Goal: Information Seeking & Learning: Learn about a topic

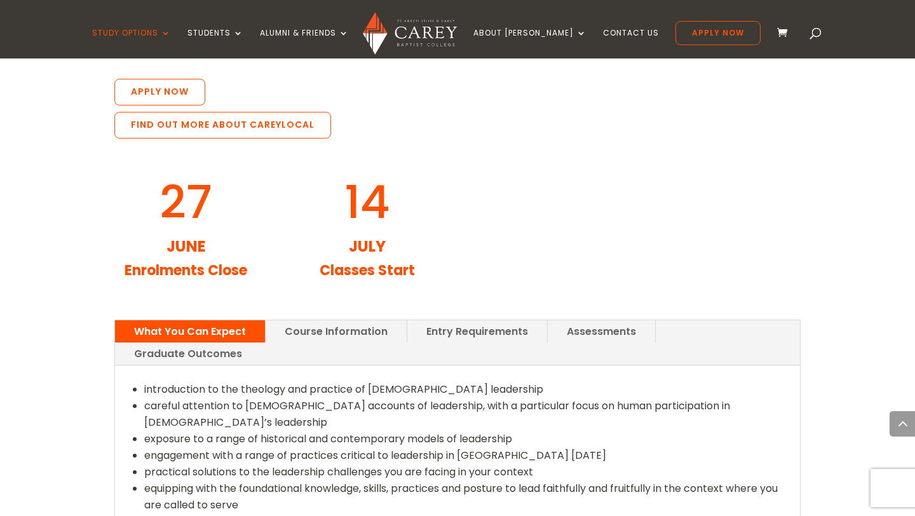
scroll to position [1437, 0]
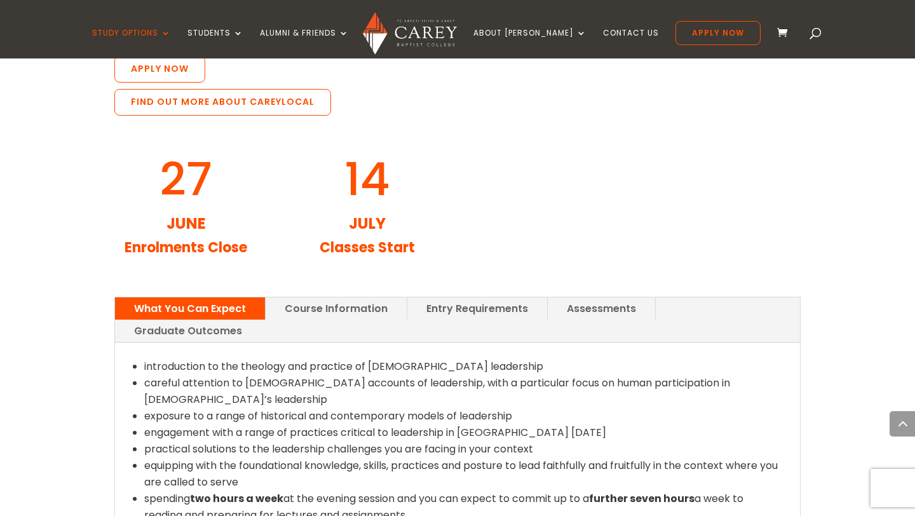
click at [486, 297] on link "Entry Requirements" at bounding box center [477, 308] width 140 height 22
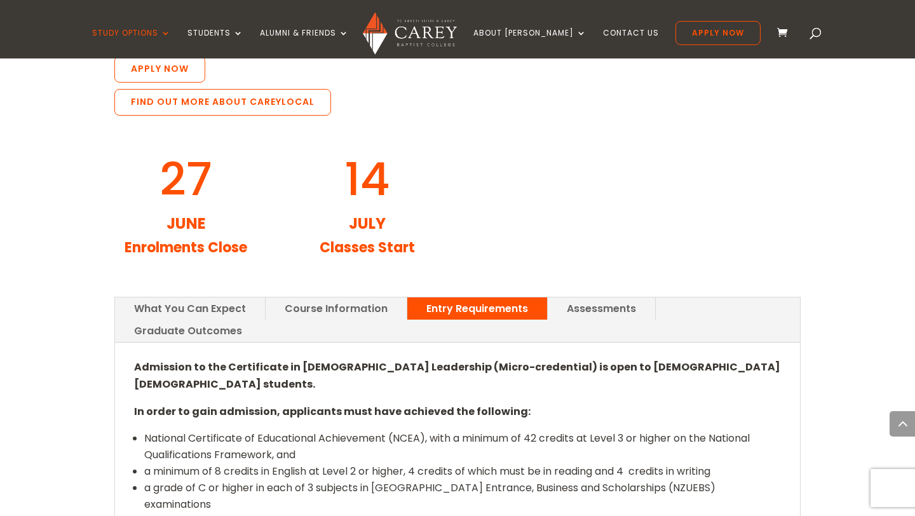
click at [235, 297] on link "What You Can Expect" at bounding box center [190, 308] width 150 height 22
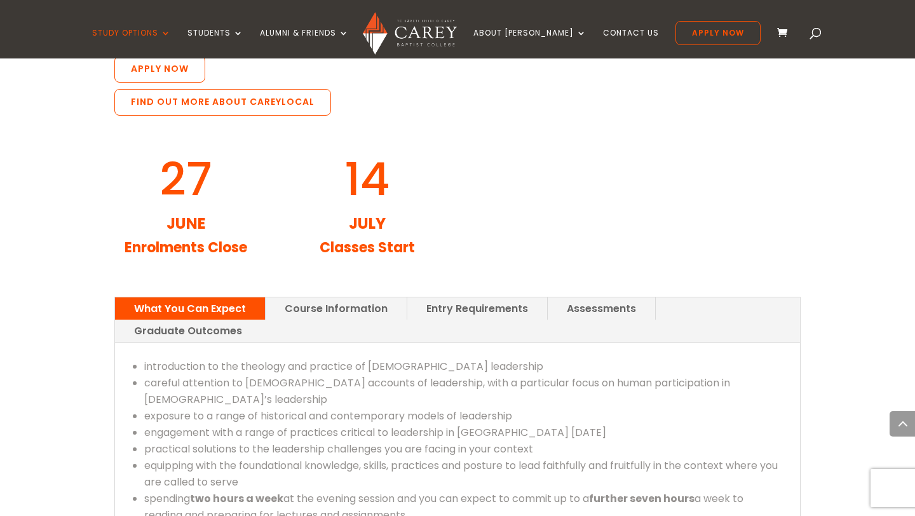
click at [304, 297] on link "Course Information" at bounding box center [336, 308] width 141 height 22
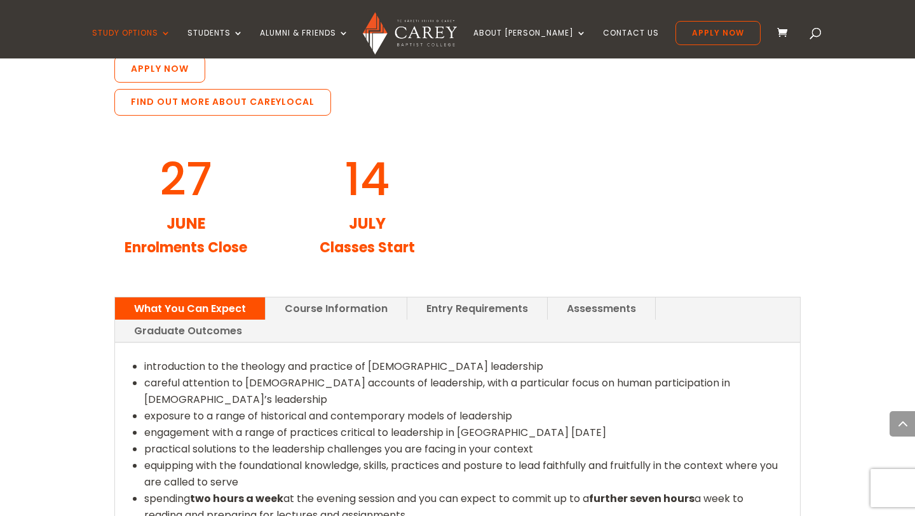
click at [297, 297] on link "Course Information" at bounding box center [336, 308] width 141 height 22
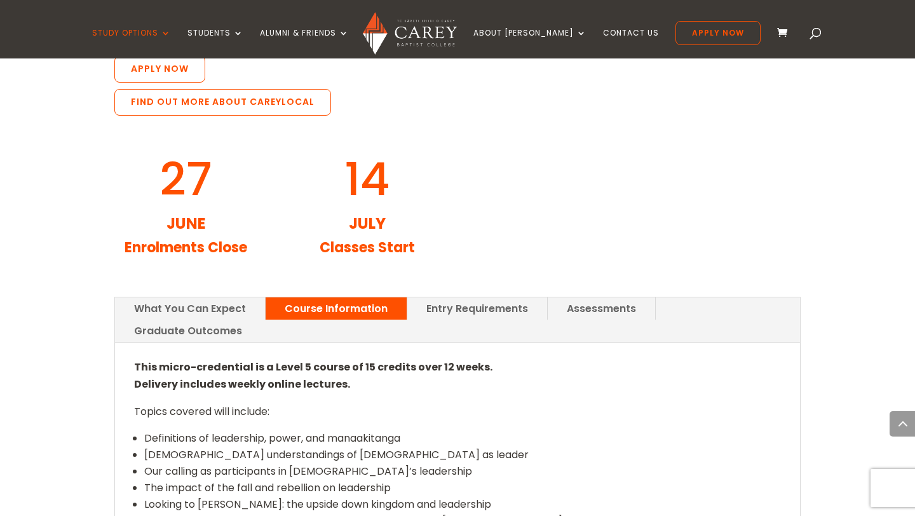
click at [219, 297] on link "What You Can Expect" at bounding box center [190, 308] width 150 height 22
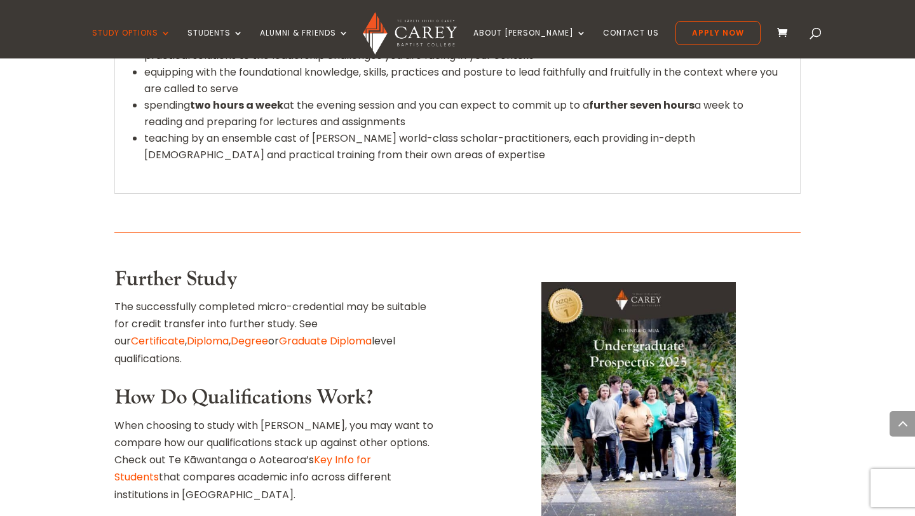
scroll to position [1850, 0]
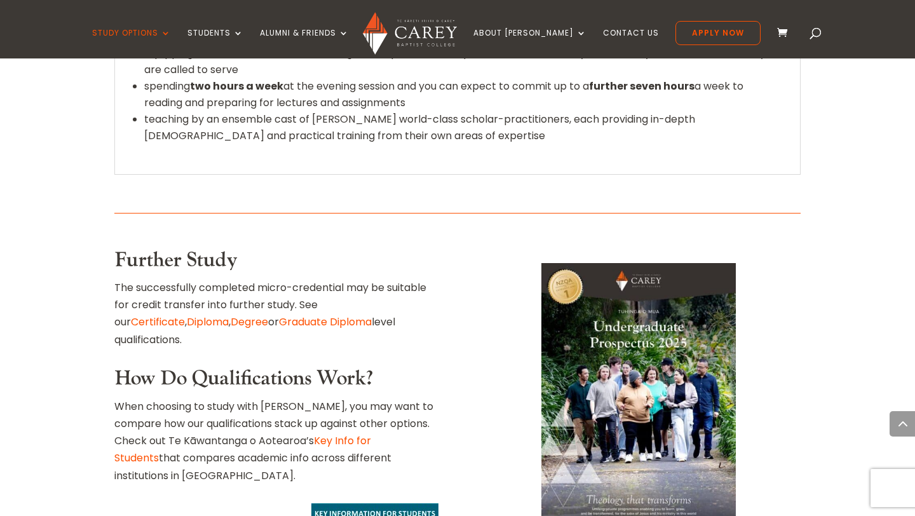
click at [185, 315] on link "Certificate" at bounding box center [158, 322] width 54 height 15
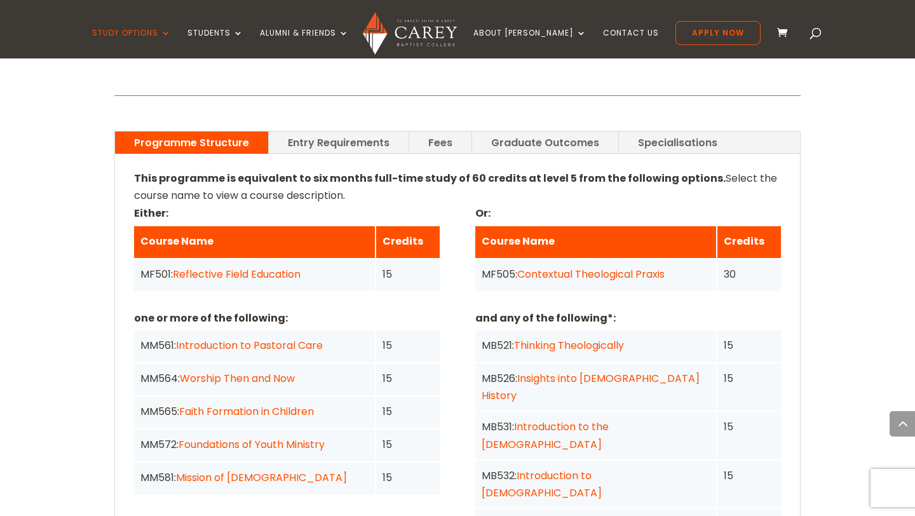
scroll to position [922, 0]
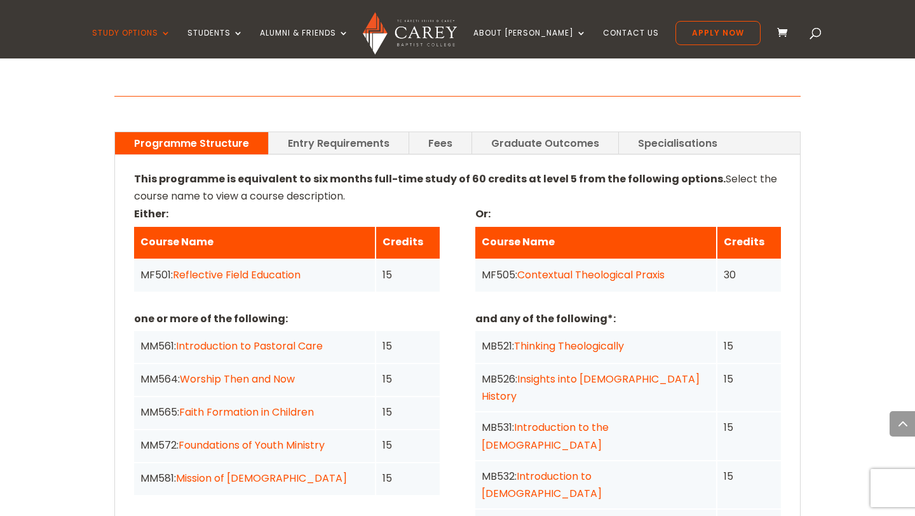
click at [238, 438] on link "Foundations of Youth Ministry" at bounding box center [252, 445] width 146 height 15
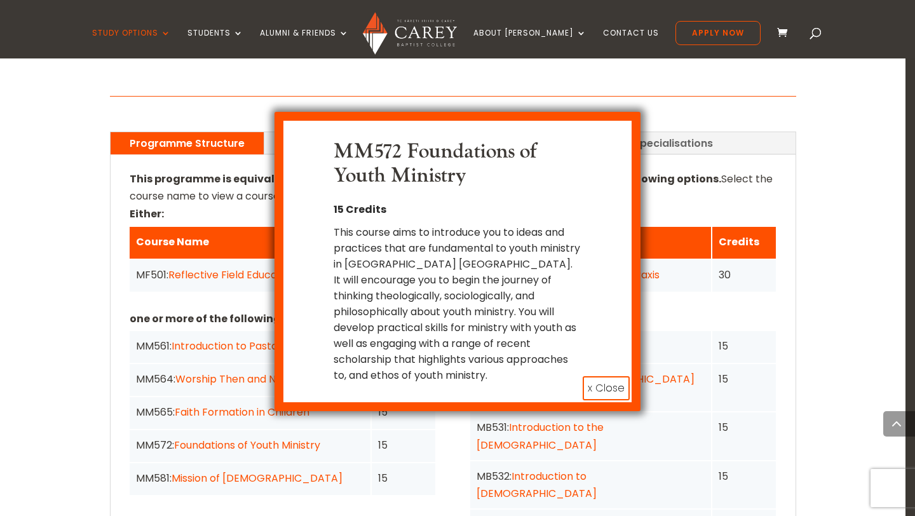
click at [597, 376] on button "x Close" at bounding box center [606, 388] width 47 height 24
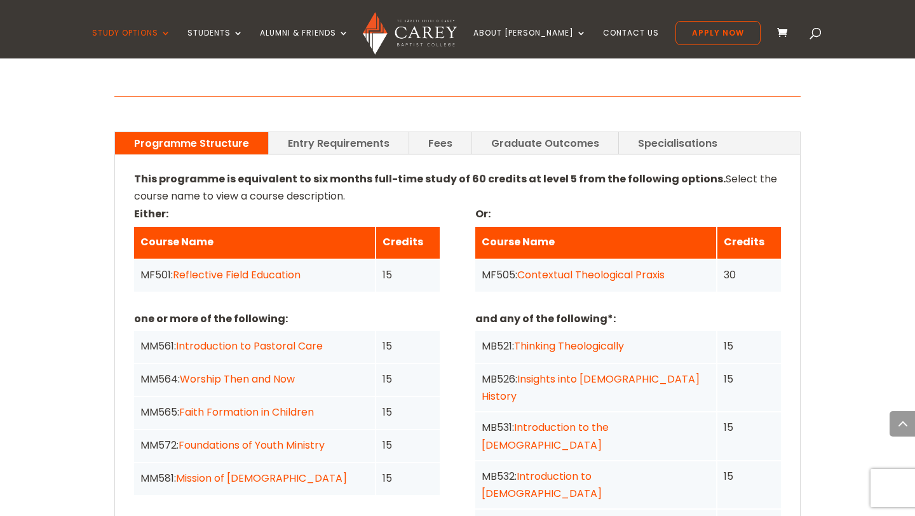
click at [314, 339] on link "Introduction to Pastoral Care" at bounding box center [249, 346] width 147 height 15
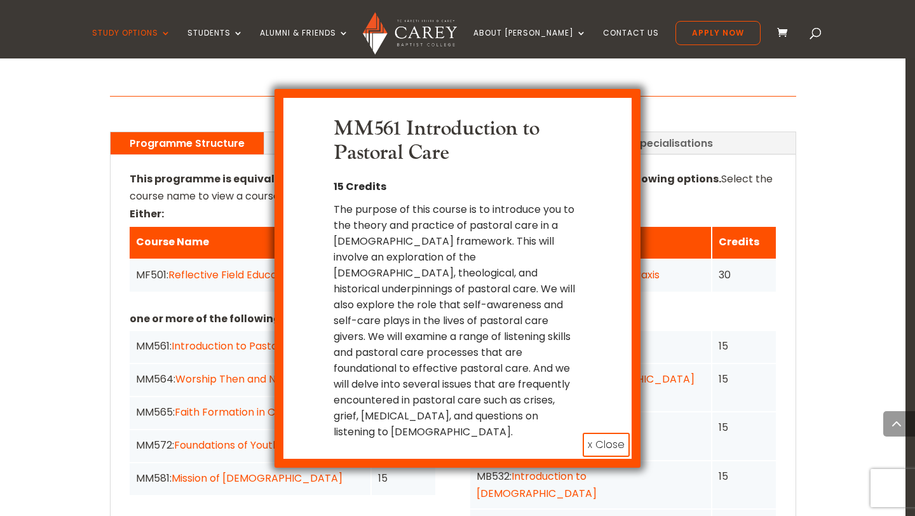
click at [595, 433] on button "x Close" at bounding box center [606, 445] width 47 height 24
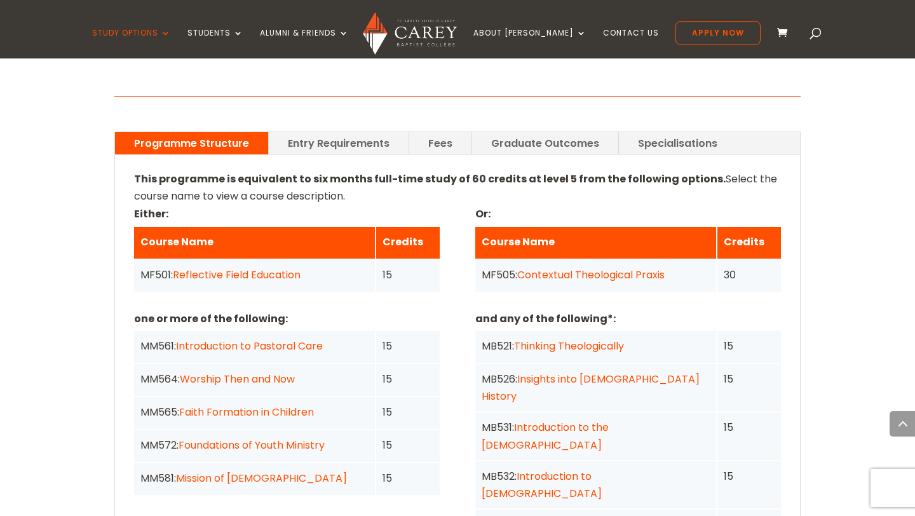
click at [271, 339] on link "Introduction to Pastoral Care" at bounding box center [249, 346] width 147 height 15
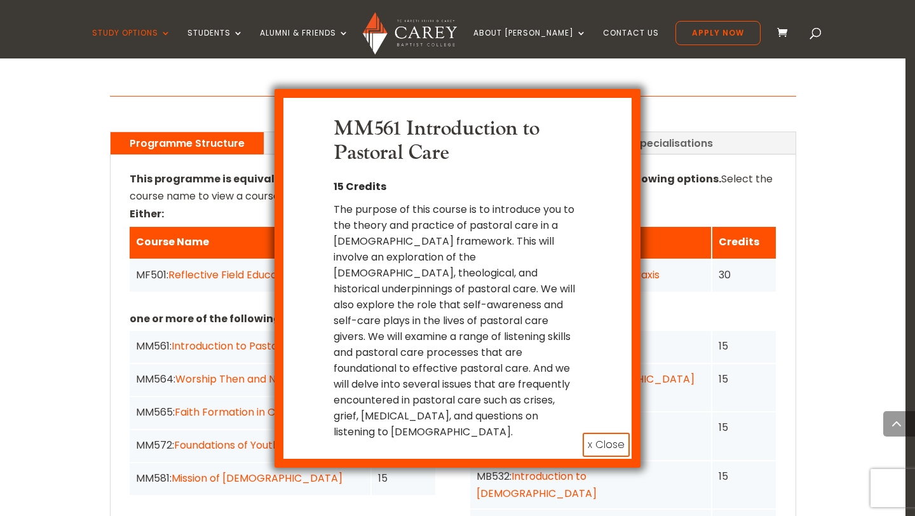
click at [598, 433] on button "x Close" at bounding box center [606, 445] width 47 height 24
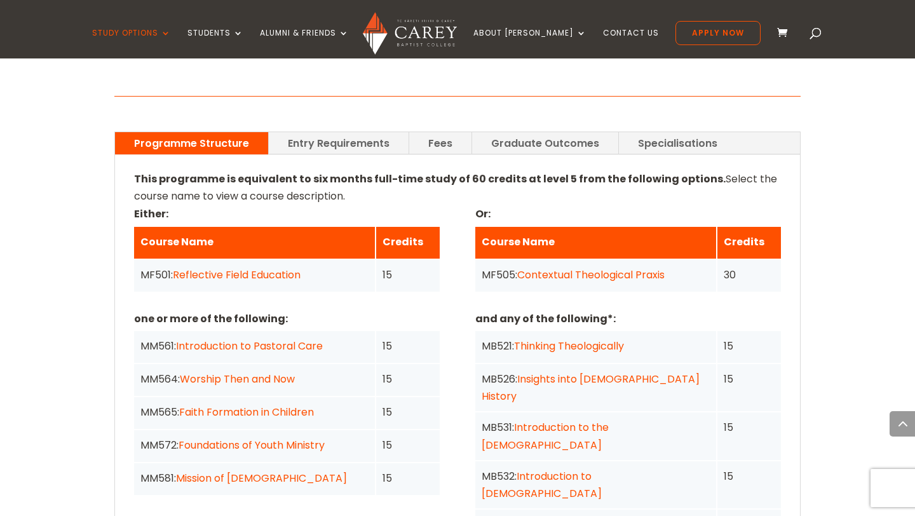
click at [236, 267] on link "Reflective Field Education" at bounding box center [237, 274] width 128 height 15
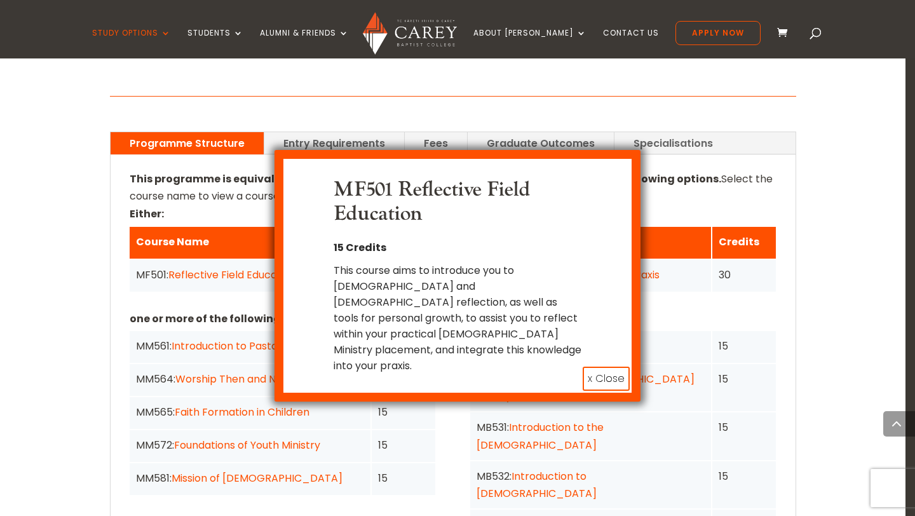
click at [598, 367] on button "x Close" at bounding box center [606, 379] width 47 height 24
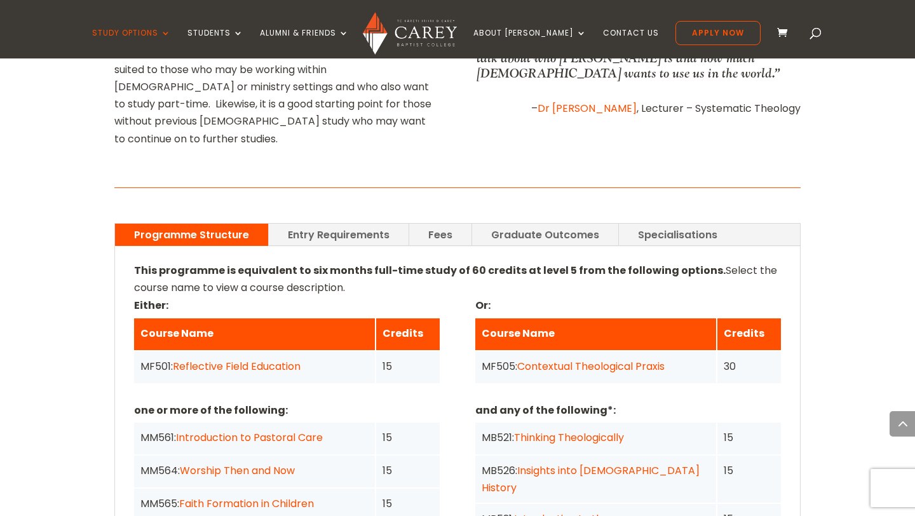
scroll to position [822, 0]
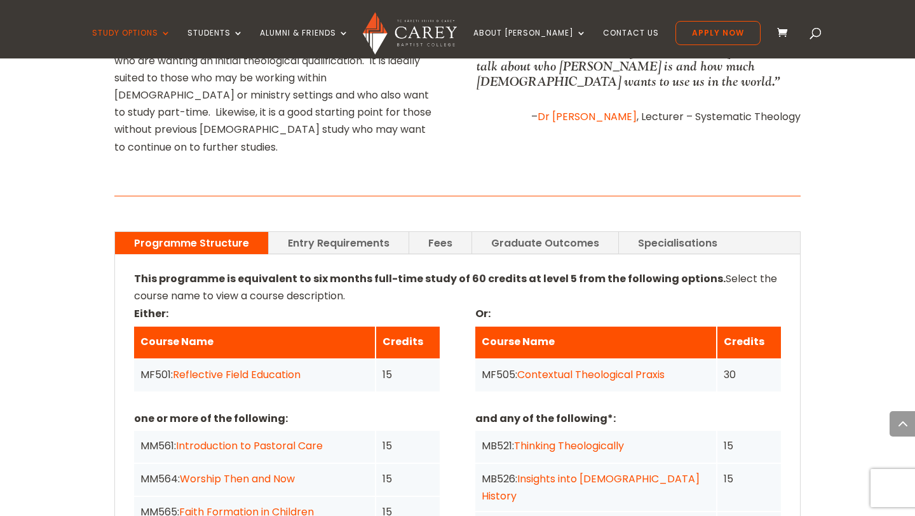
click at [430, 232] on link "Fees" at bounding box center [440, 243] width 62 height 22
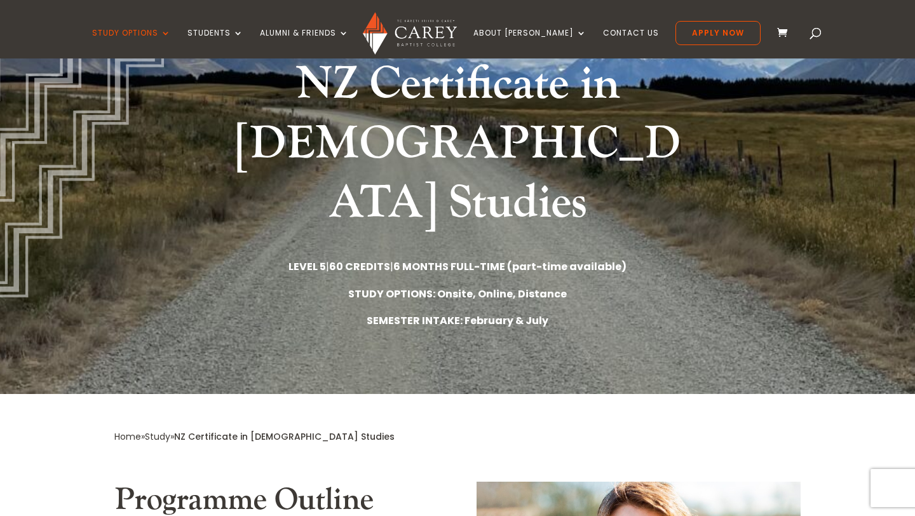
scroll to position [0, 0]
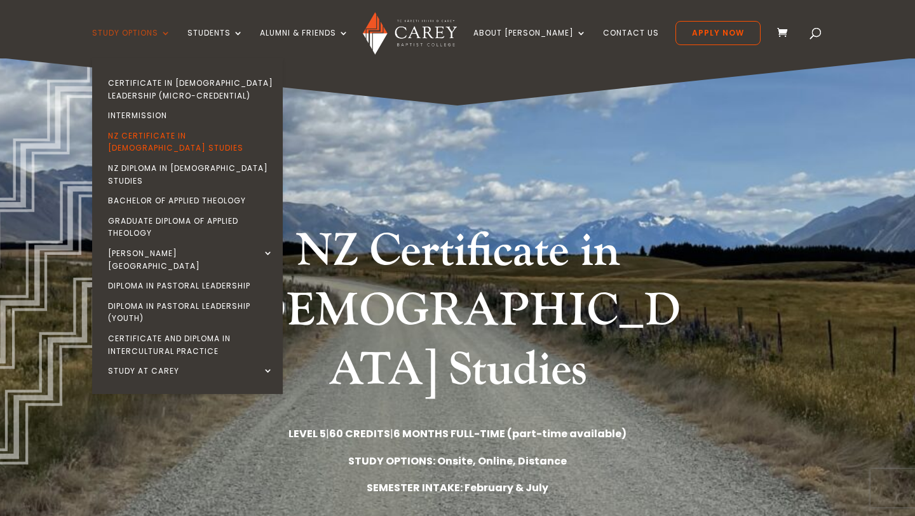
click at [171, 36] on link "Study Options" at bounding box center [131, 44] width 79 height 30
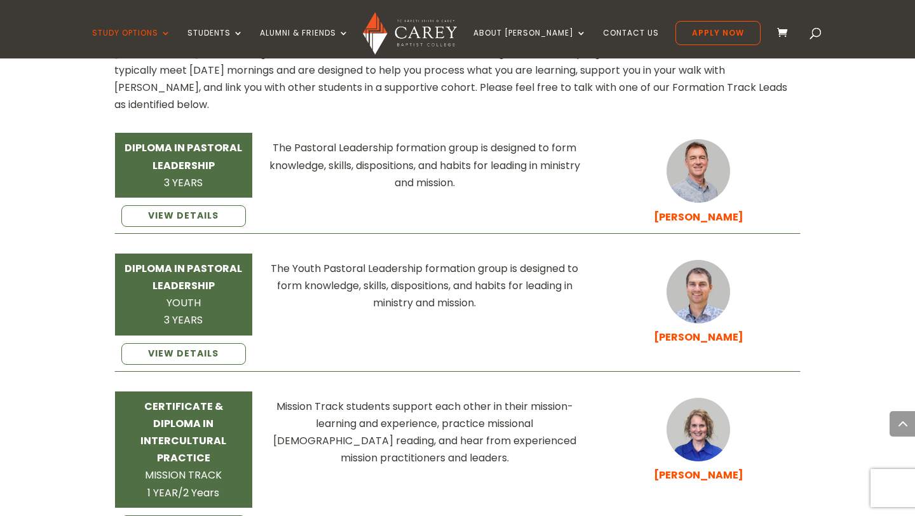
scroll to position [1857, 0]
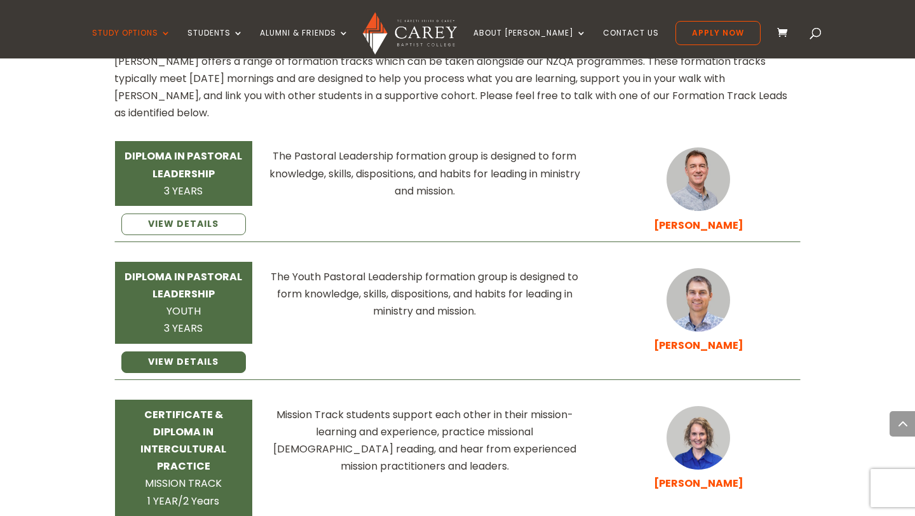
click at [160, 351] on link "VIEW DETAILS" at bounding box center [183, 362] width 125 height 22
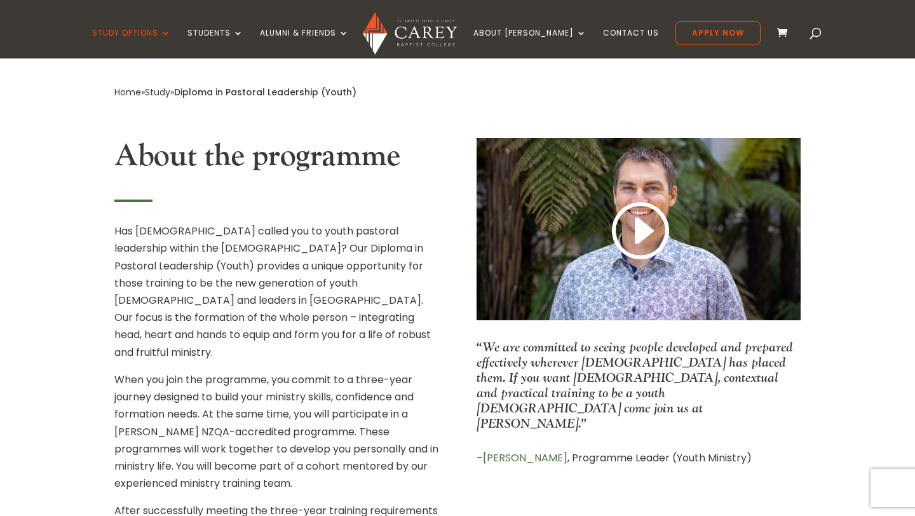
scroll to position [421, 0]
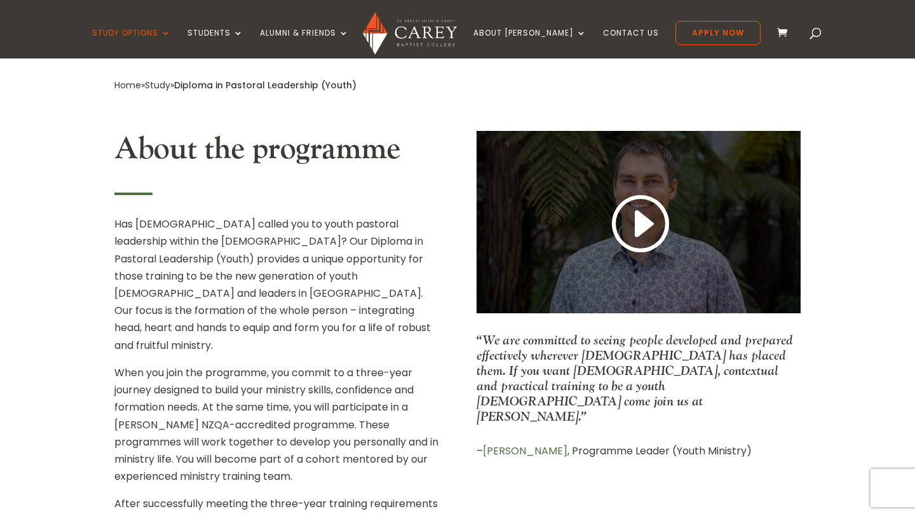
click at [642, 232] on link at bounding box center [638, 224] width 61 height 67
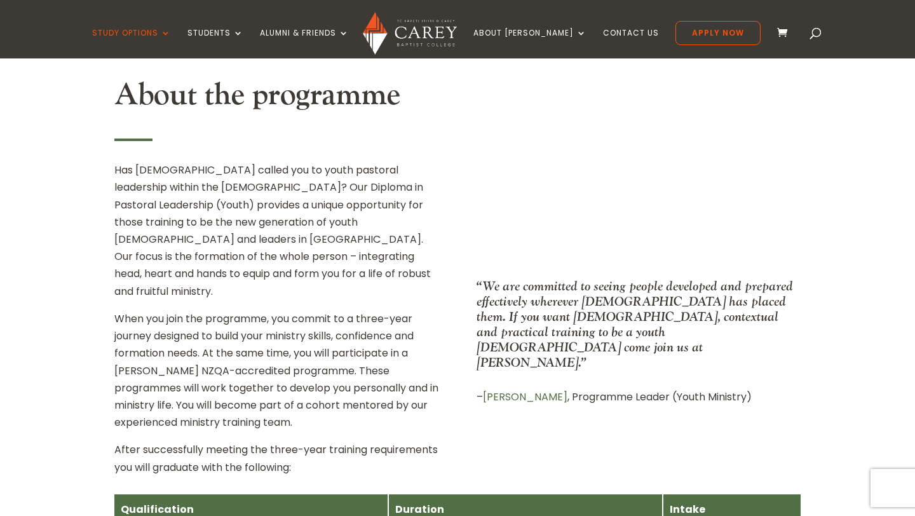
scroll to position [477, 0]
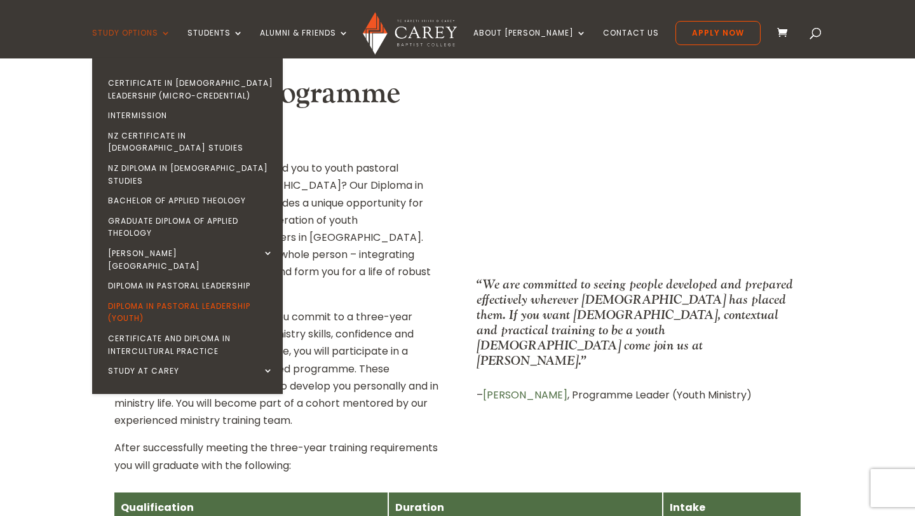
click at [171, 33] on link "Study Options" at bounding box center [131, 44] width 79 height 30
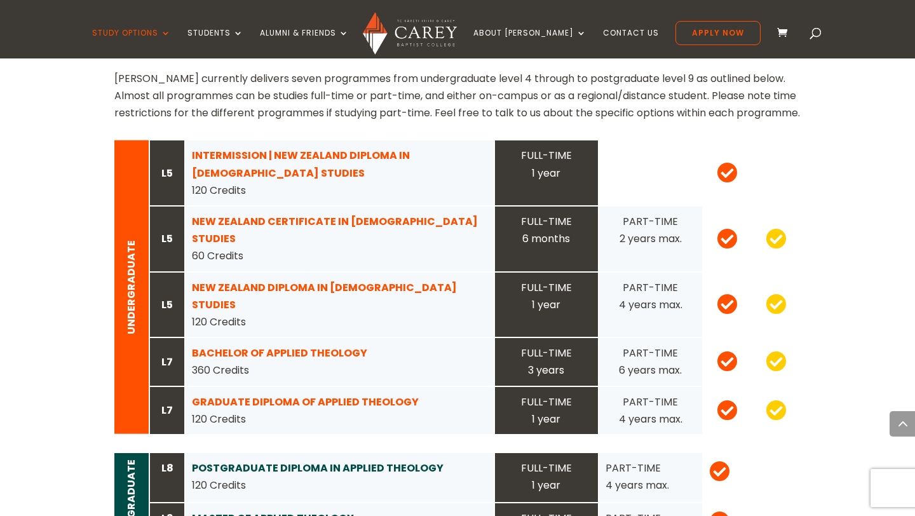
scroll to position [1239, 0]
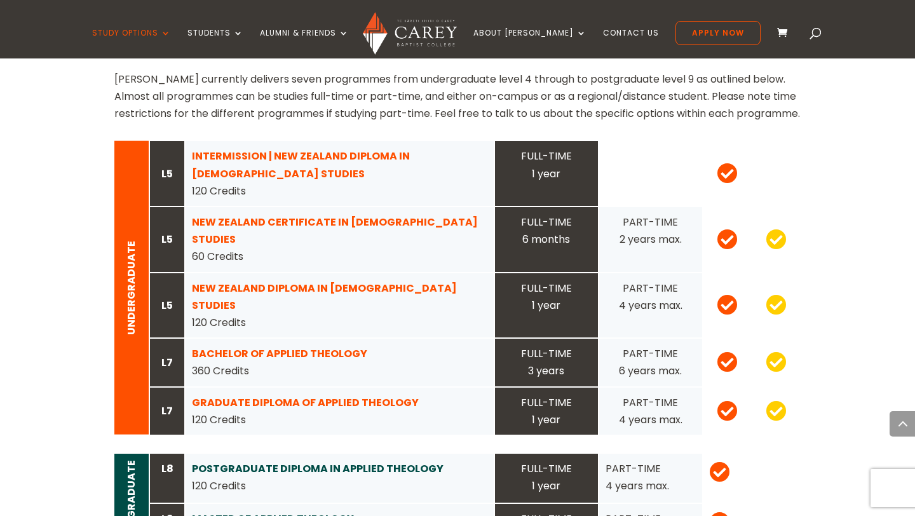
click at [233, 215] on strong "NEW ZEALAND CERTIFICATE IN [DEMOGRAPHIC_DATA] STUDIES" at bounding box center [335, 231] width 286 height 32
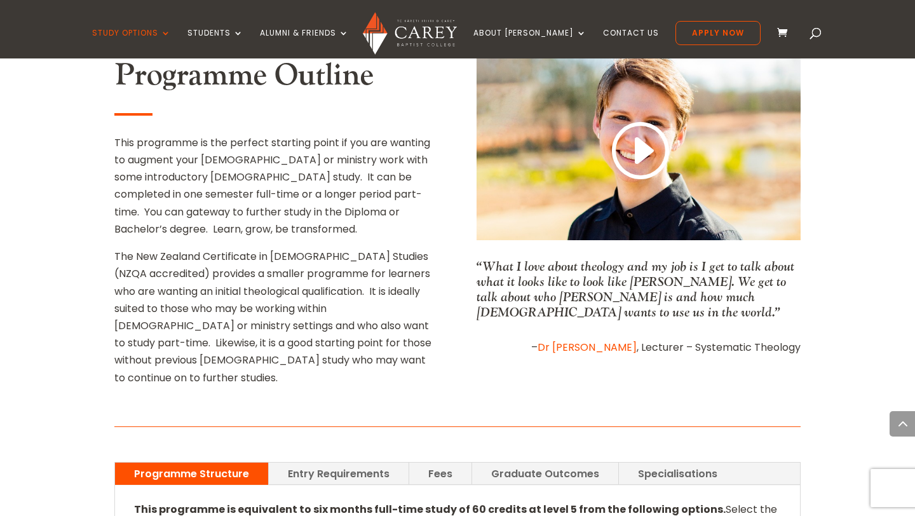
scroll to position [895, 0]
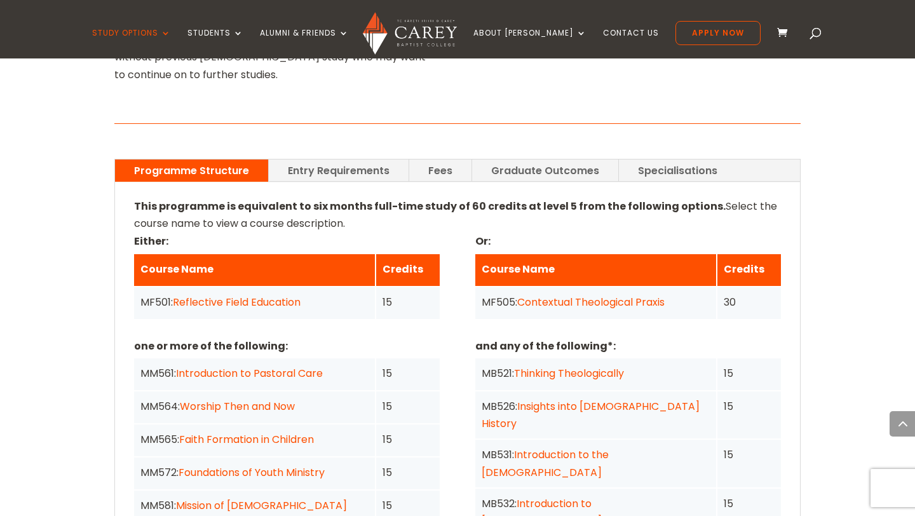
click at [581, 295] on link "Contextual Theological Praxis" at bounding box center [590, 302] width 147 height 15
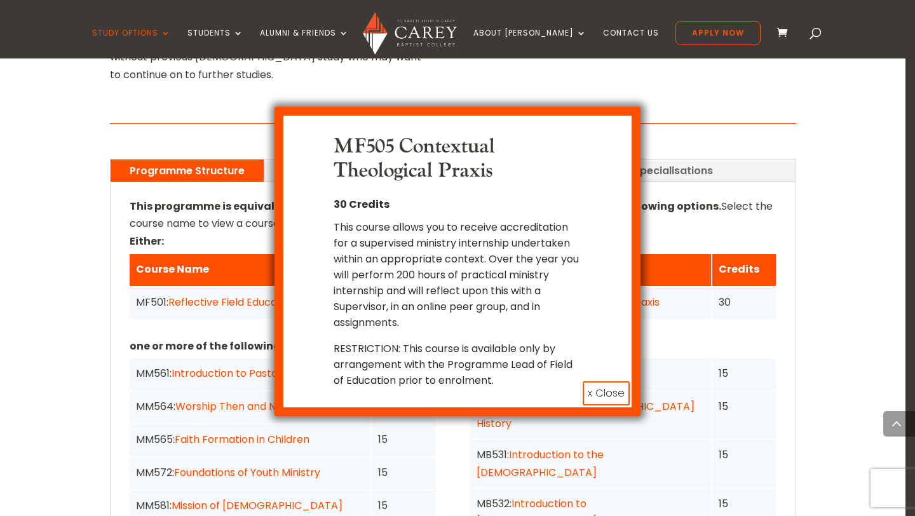
click at [611, 381] on button "x Close" at bounding box center [606, 393] width 47 height 24
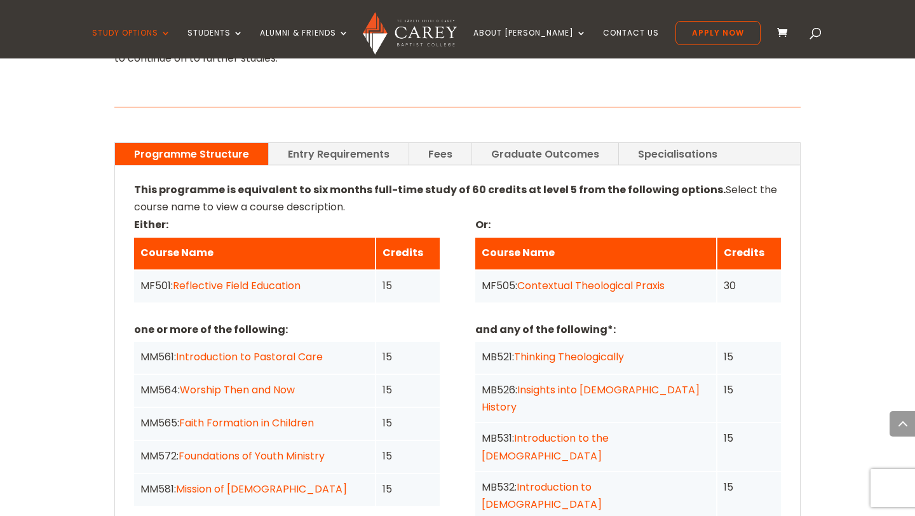
scroll to position [912, 0]
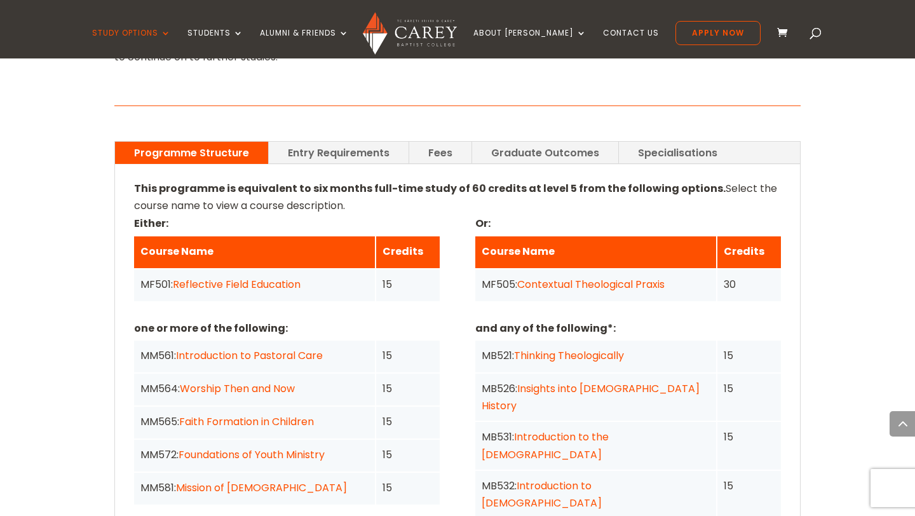
click at [213, 480] on link "Mission of God" at bounding box center [261, 487] width 171 height 15
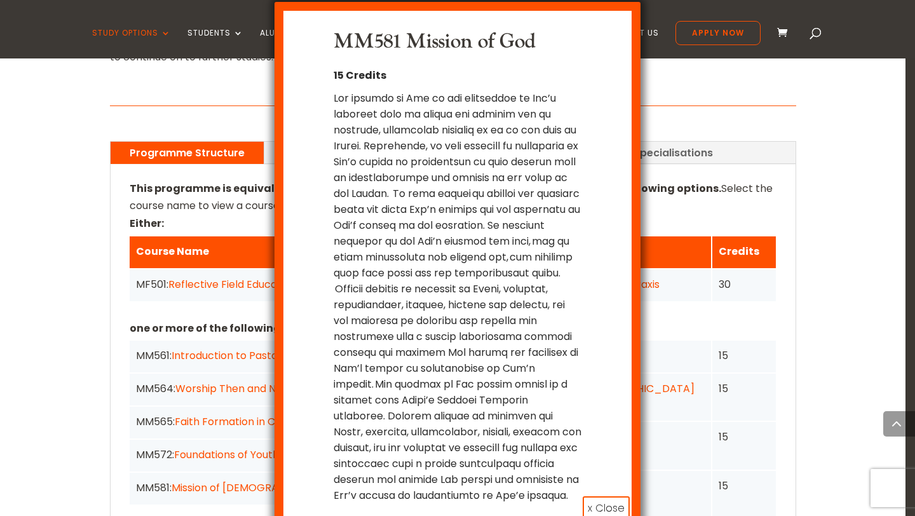
click at [602, 496] on button "x Close" at bounding box center [606, 508] width 47 height 24
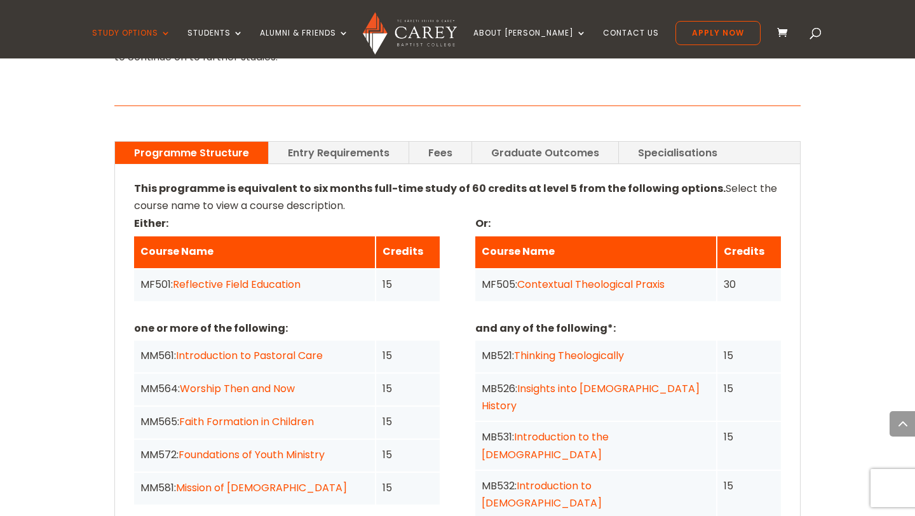
click at [274, 381] on link "Worship Then and Now" at bounding box center [237, 388] width 115 height 15
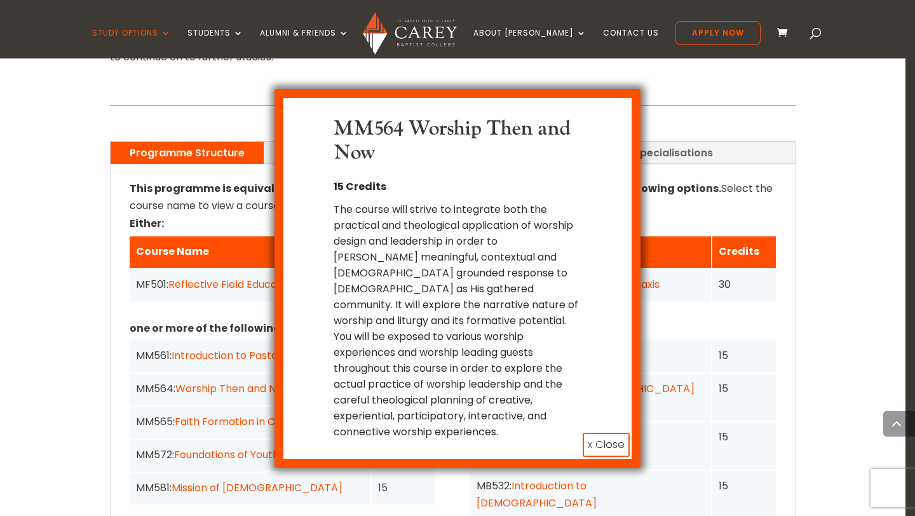
click at [602, 433] on button "x Close" at bounding box center [606, 445] width 47 height 24
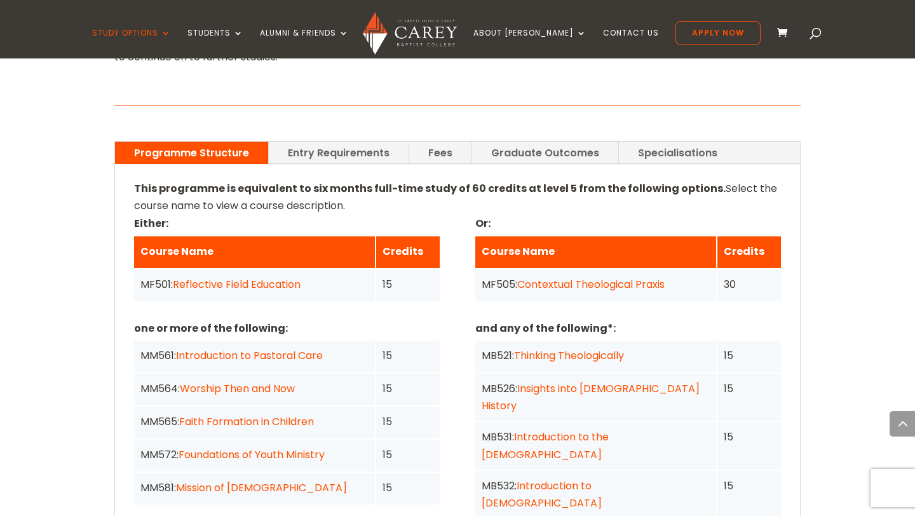
click at [273, 348] on link "Introduction to Pastoral Care" at bounding box center [249, 355] width 147 height 15
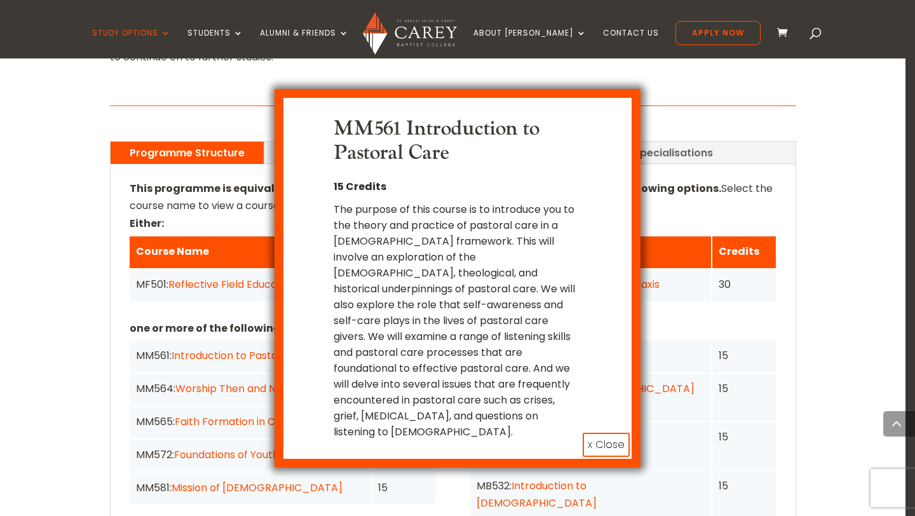
click at [600, 433] on button "x Close" at bounding box center [606, 445] width 47 height 24
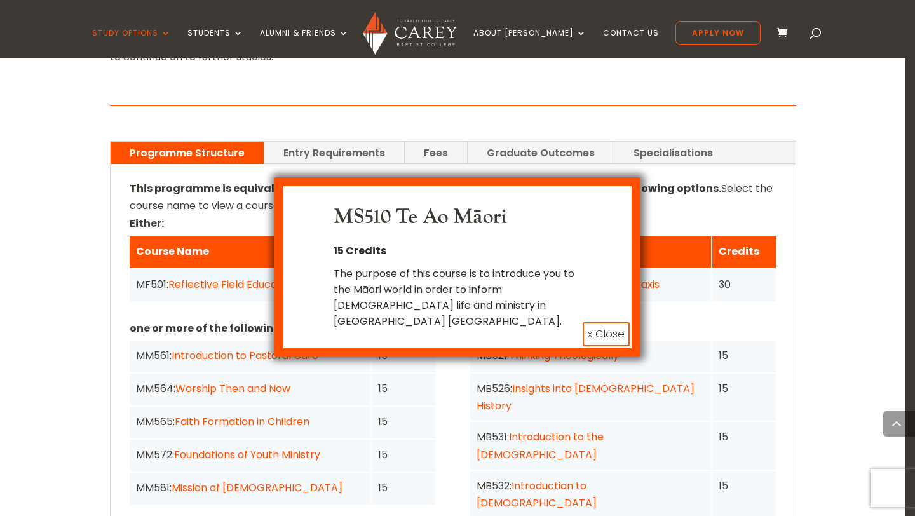
click at [605, 322] on button "x Close" at bounding box center [606, 334] width 47 height 24
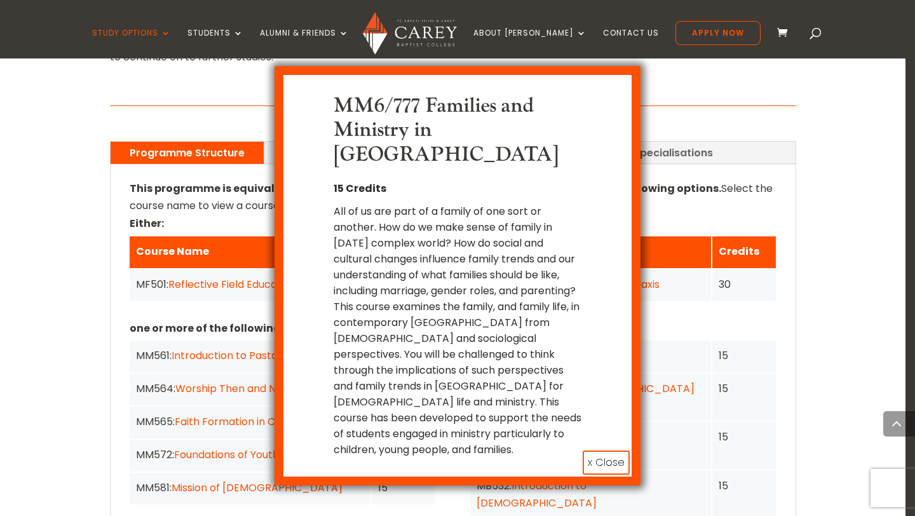
click at [599, 450] on button "x Close" at bounding box center [606, 462] width 47 height 24
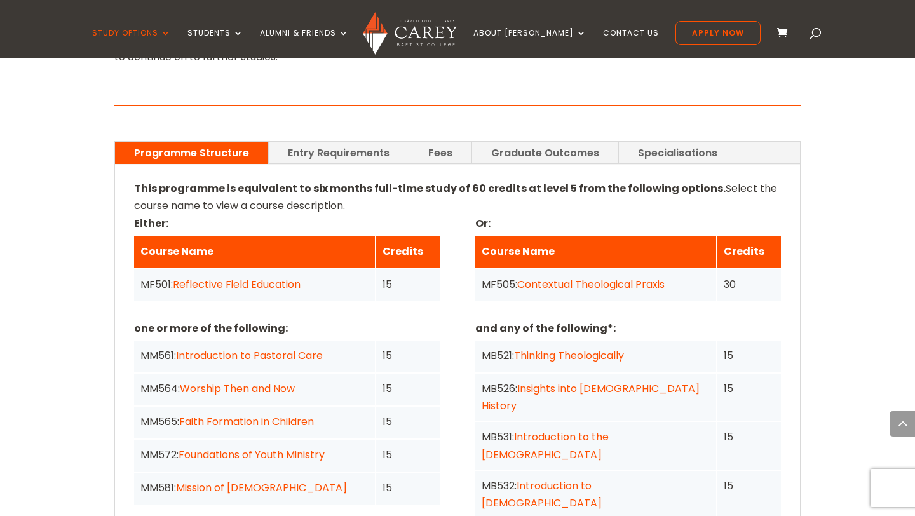
click at [600, 381] on link "Insights into Church History" at bounding box center [591, 397] width 218 height 32
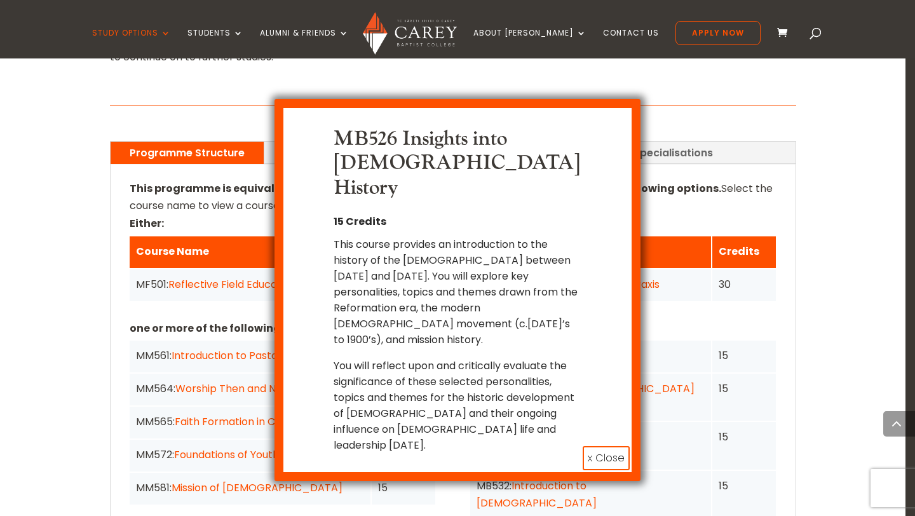
click at [593, 446] on button "x Close" at bounding box center [606, 458] width 47 height 24
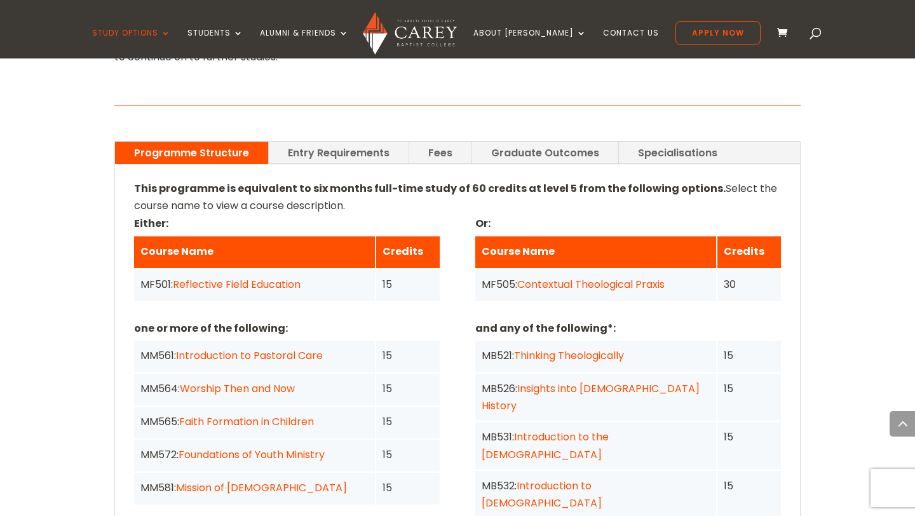
click at [602, 478] on link "Introduction to the New Testament" at bounding box center [542, 494] width 120 height 32
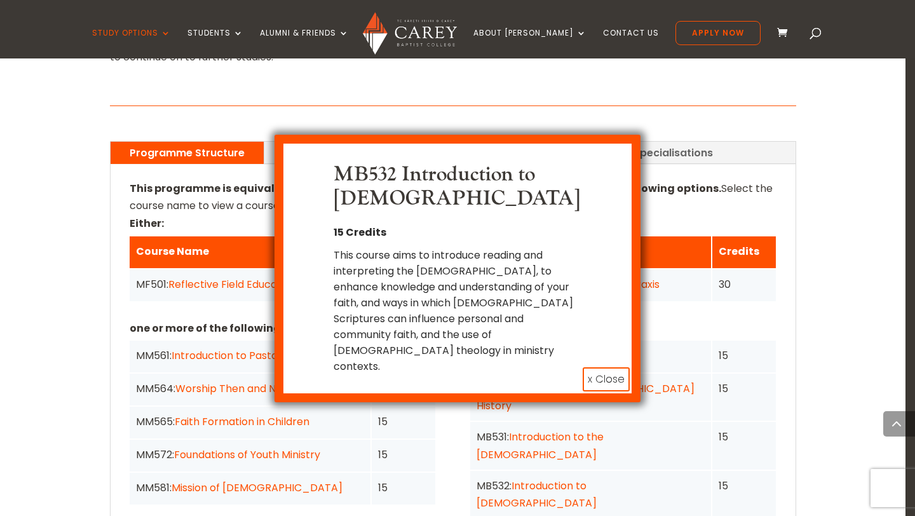
click at [609, 367] on button "x Close" at bounding box center [606, 379] width 47 height 24
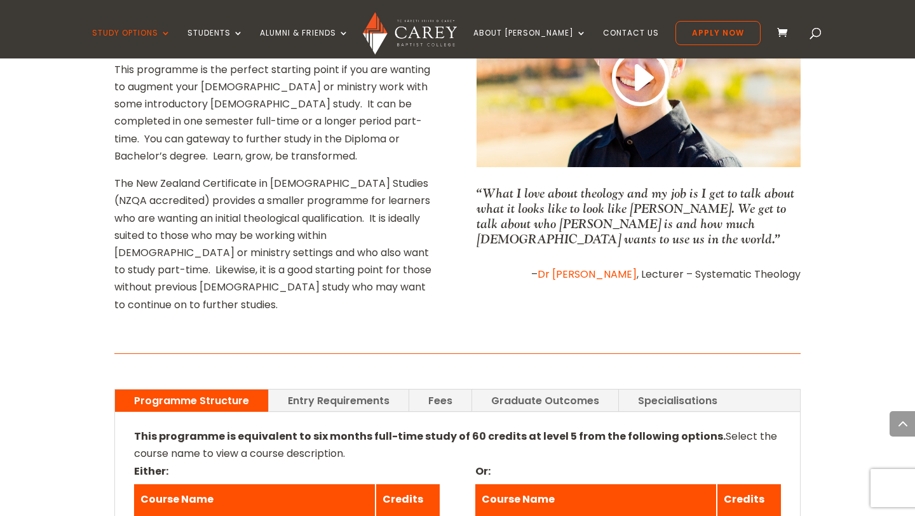
scroll to position [661, 0]
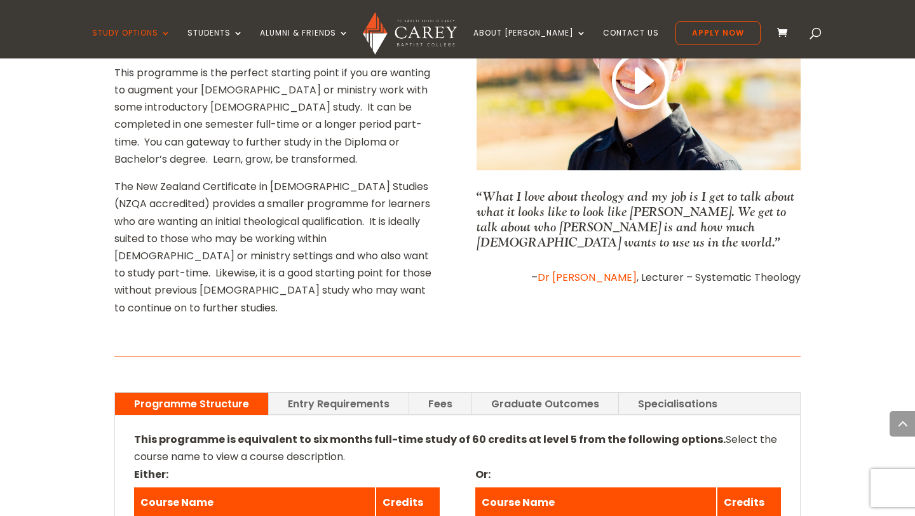
click at [572, 393] on link "Graduate Outcomes" at bounding box center [545, 404] width 146 height 22
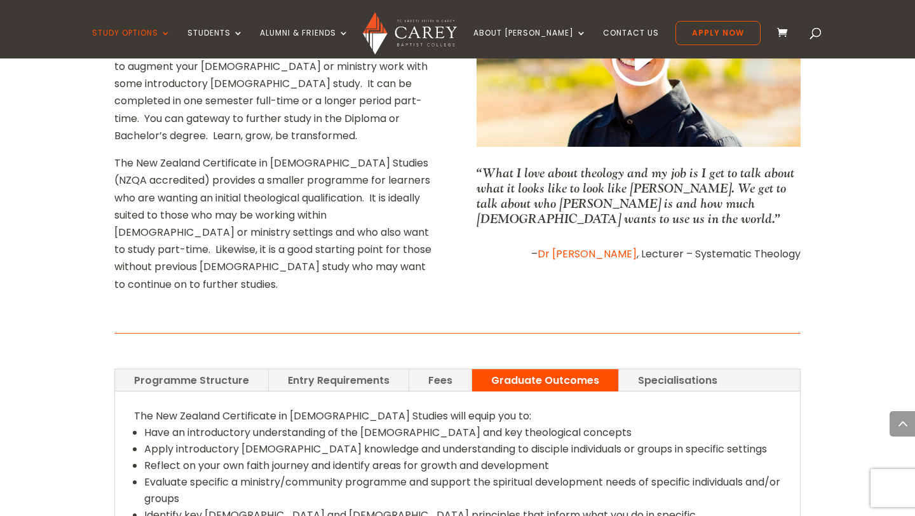
scroll to position [690, 0]
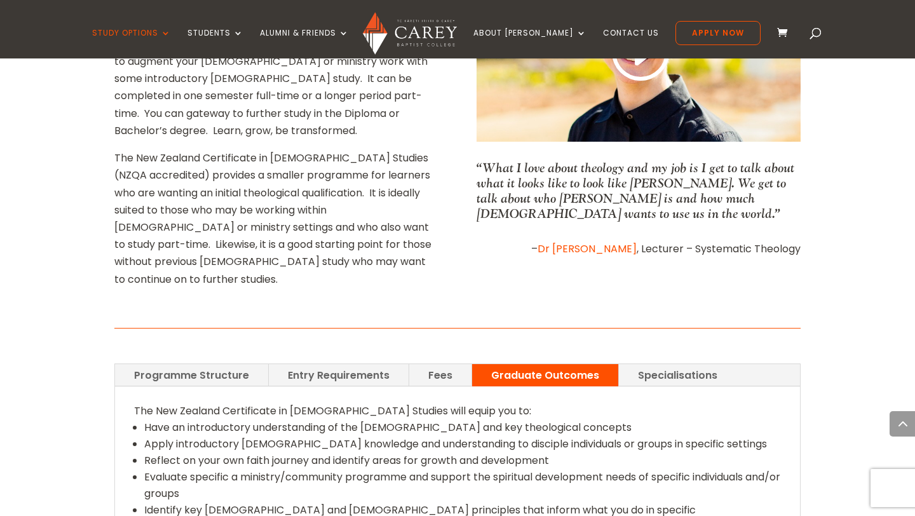
click at [672, 364] on link "Specialisations" at bounding box center [678, 375] width 118 height 22
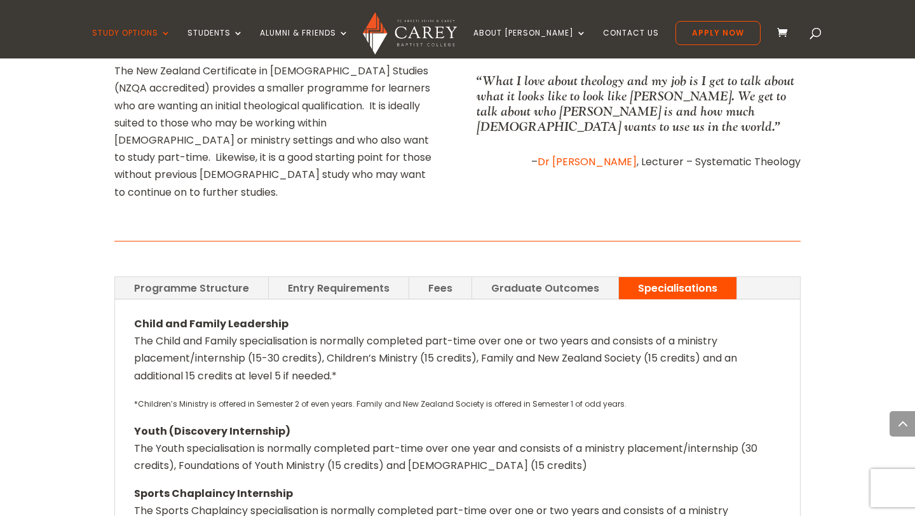
scroll to position [830, 0]
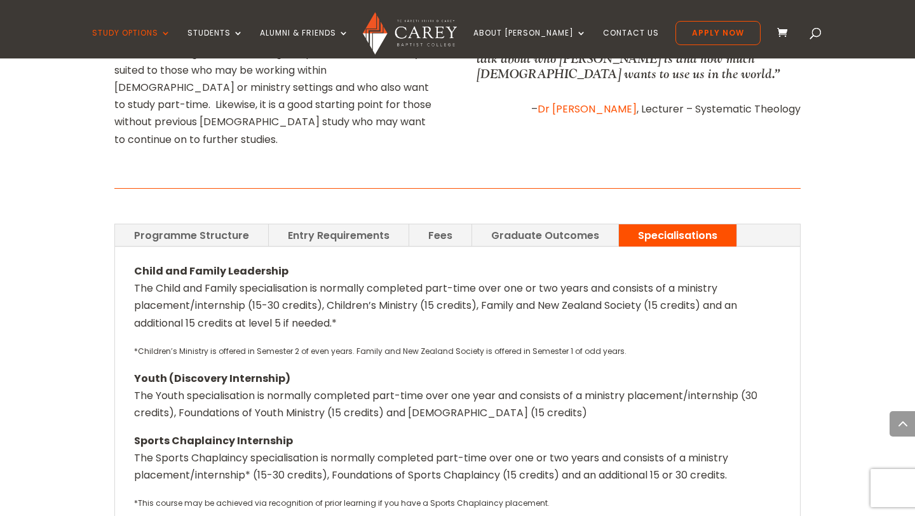
click at [537, 224] on link "Graduate Outcomes" at bounding box center [545, 235] width 146 height 22
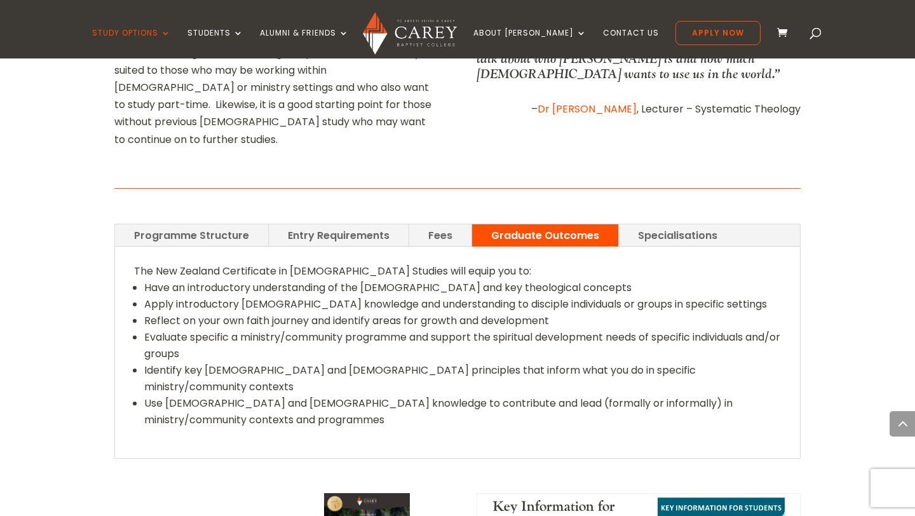
click at [458, 224] on link "Fees" at bounding box center [440, 235] width 62 height 22
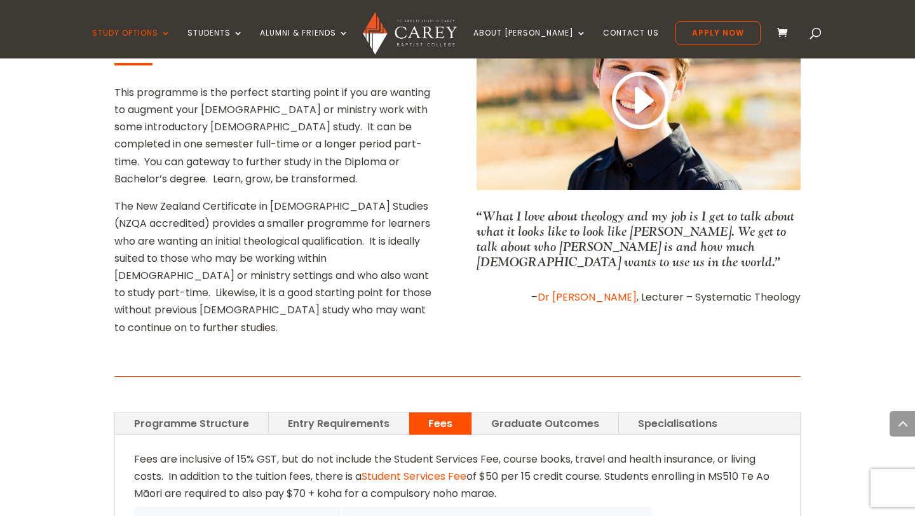
scroll to position [643, 0]
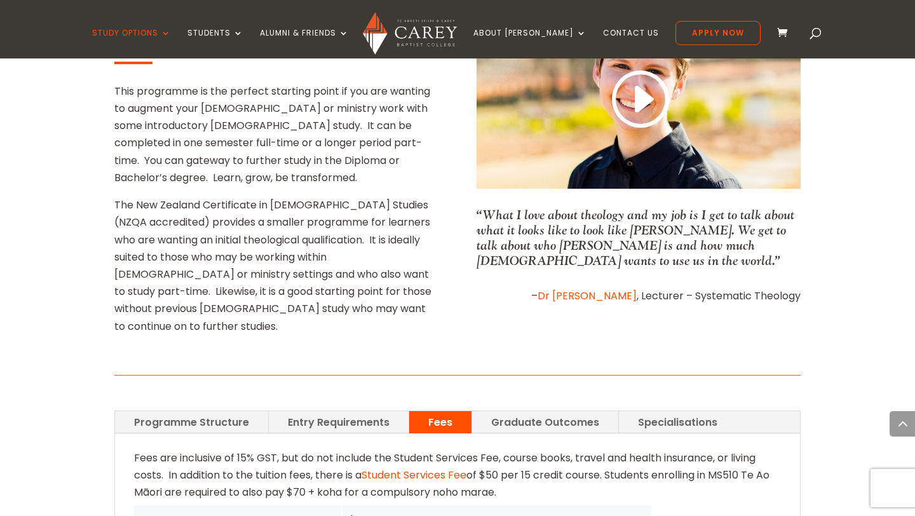
click at [585, 411] on link "Graduate Outcomes" at bounding box center [545, 422] width 146 height 22
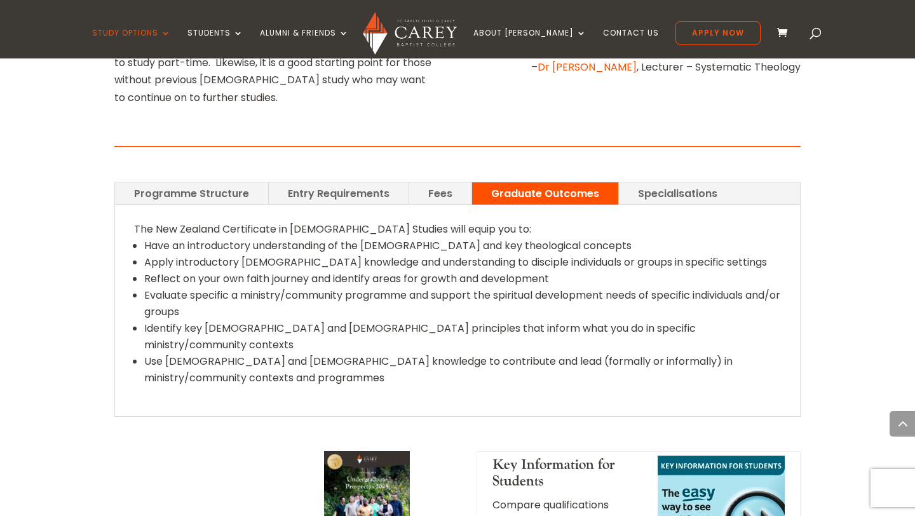
scroll to position [862, 0]
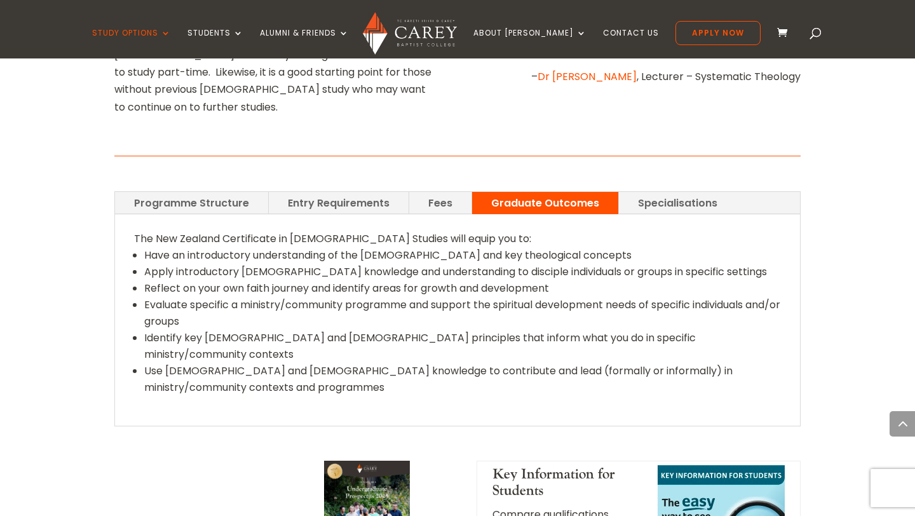
click at [355, 192] on link "Entry Requirements" at bounding box center [339, 203] width 140 height 22
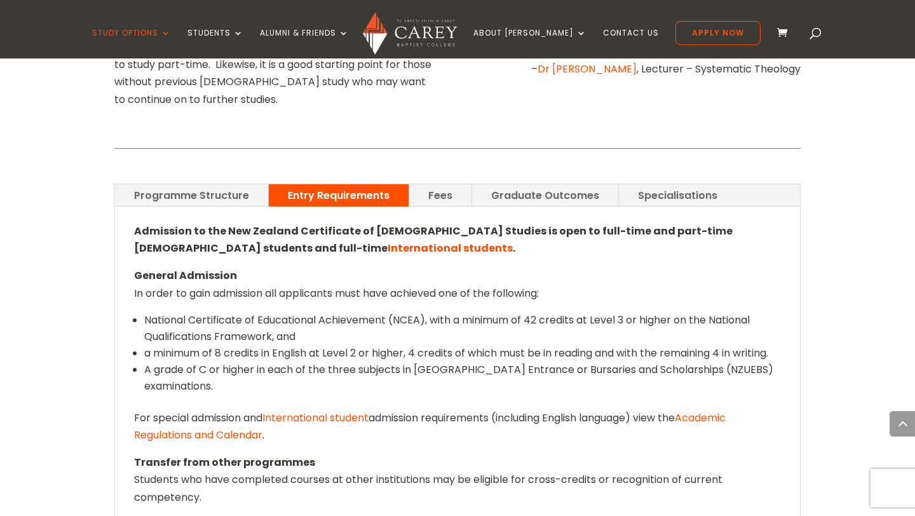
scroll to position [869, 0]
click at [206, 185] on link "Programme Structure" at bounding box center [191, 196] width 153 height 22
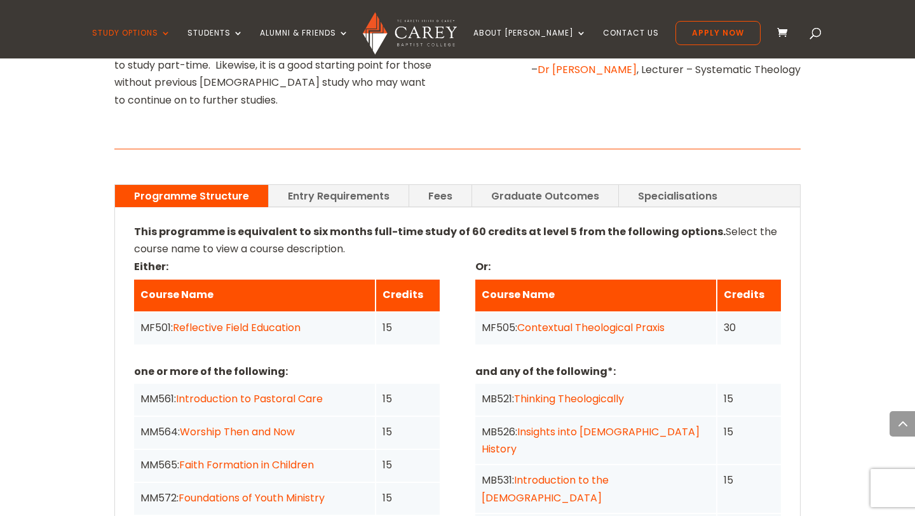
click at [289, 320] on link "Reflective Field Education" at bounding box center [237, 327] width 128 height 15
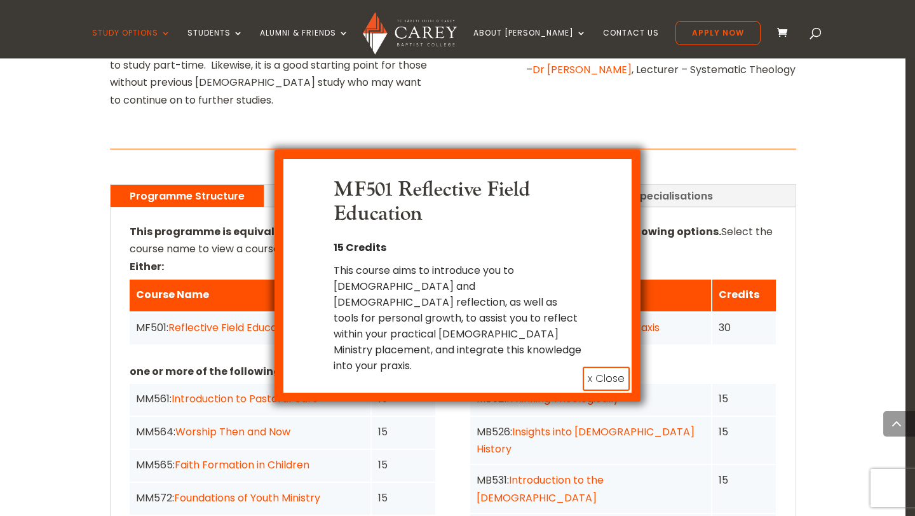
click at [606, 367] on button "x Close" at bounding box center [606, 379] width 47 height 24
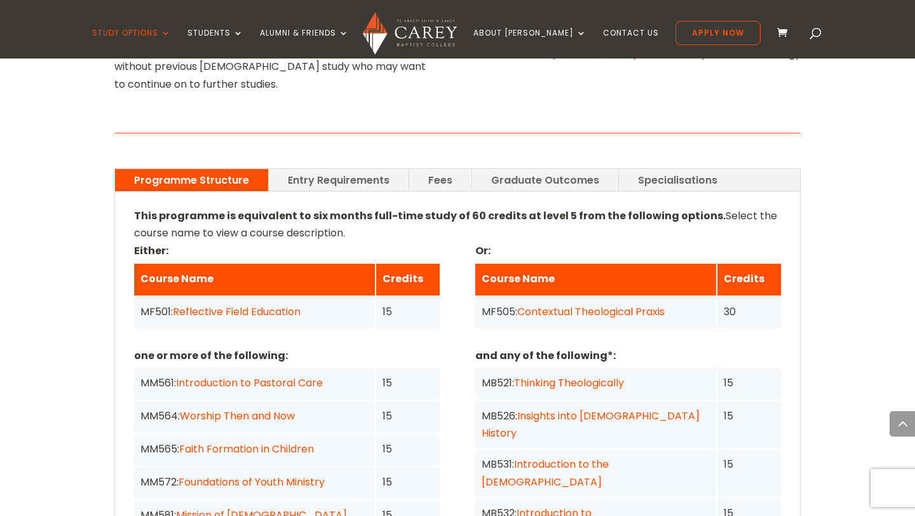
scroll to position [886, 0]
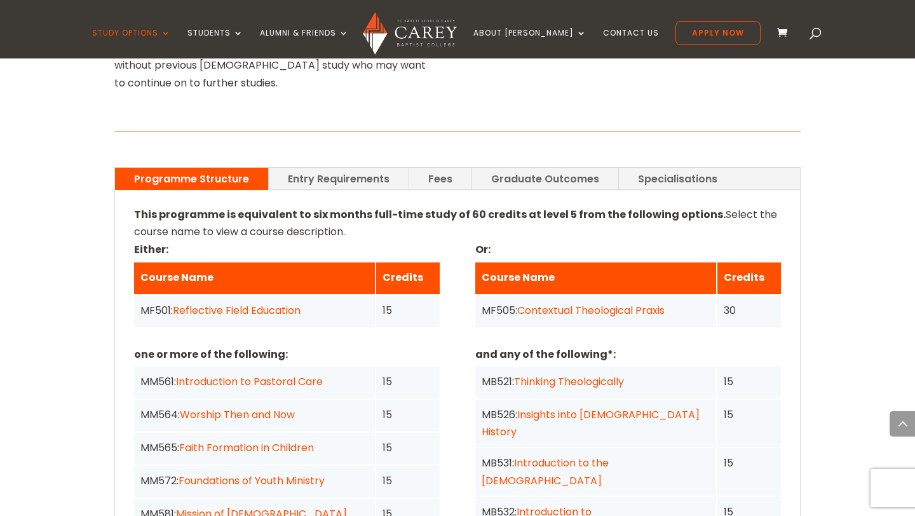
click at [294, 295] on div "MF501: Reflective Field Education" at bounding box center [254, 311] width 241 height 32
click at [294, 303] on link "Reflective Field Education" at bounding box center [237, 310] width 128 height 15
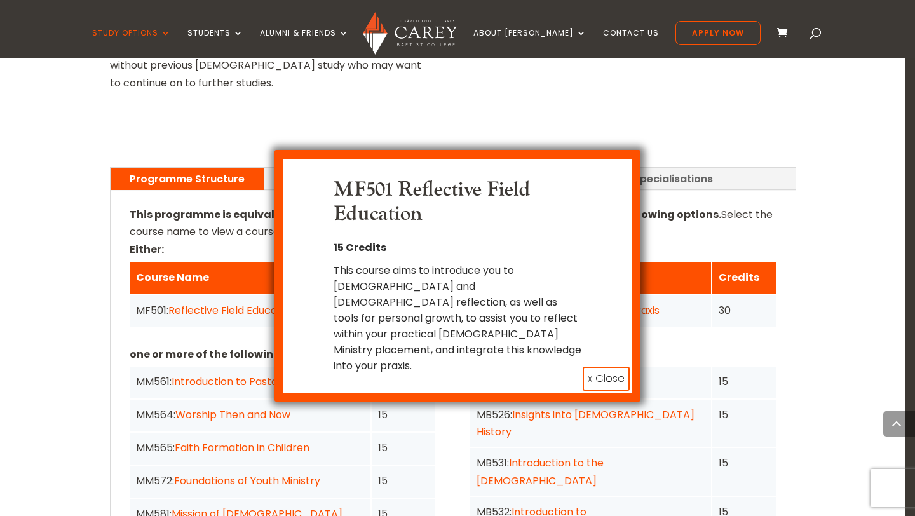
click at [594, 367] on button "x Close" at bounding box center [606, 379] width 47 height 24
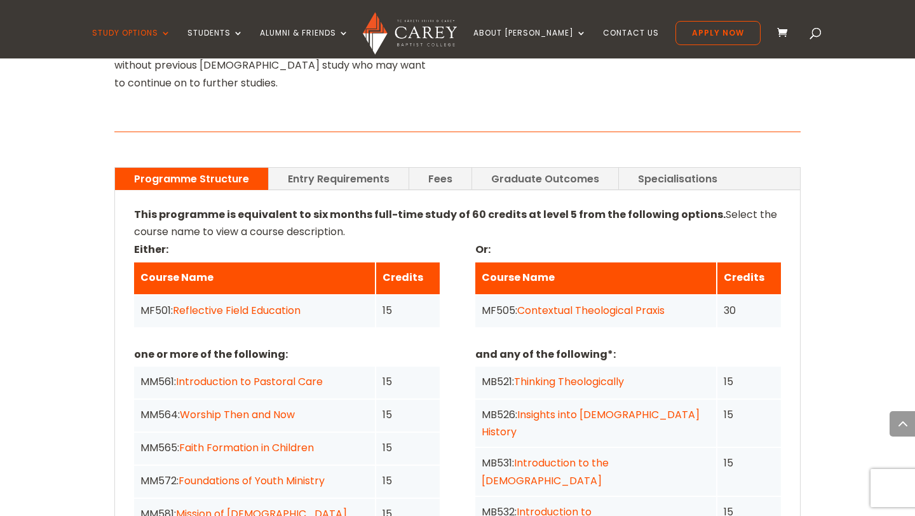
click at [282, 303] on link "Reflective Field Education" at bounding box center [237, 310] width 128 height 15
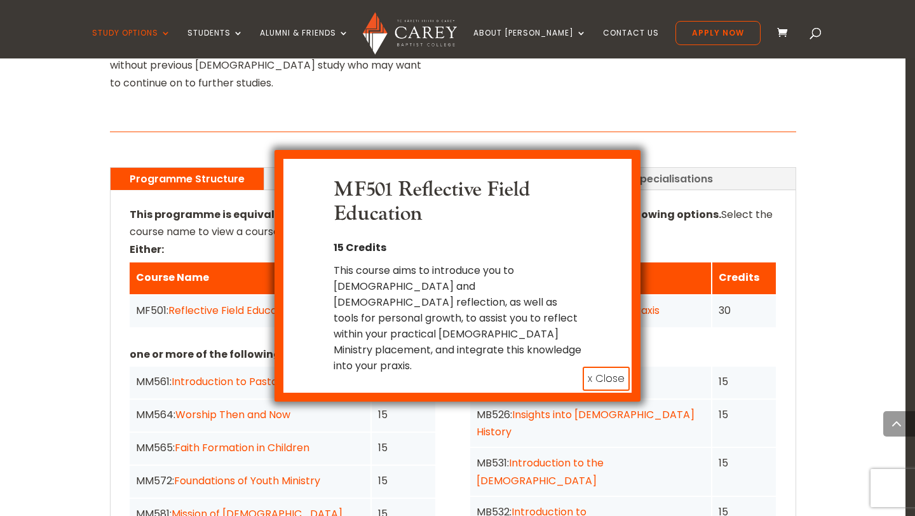
click at [597, 367] on button "x Close" at bounding box center [606, 379] width 47 height 24
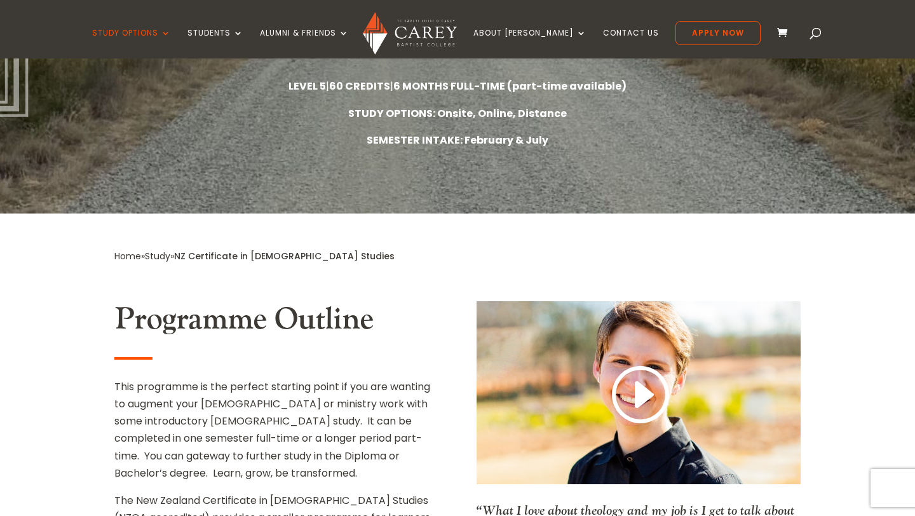
scroll to position [481, 0]
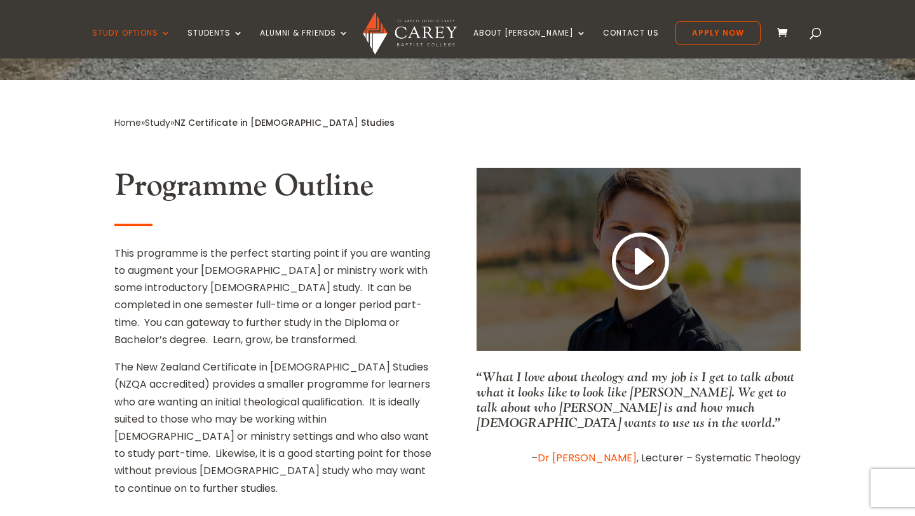
click at [649, 229] on link at bounding box center [638, 262] width 61 height 67
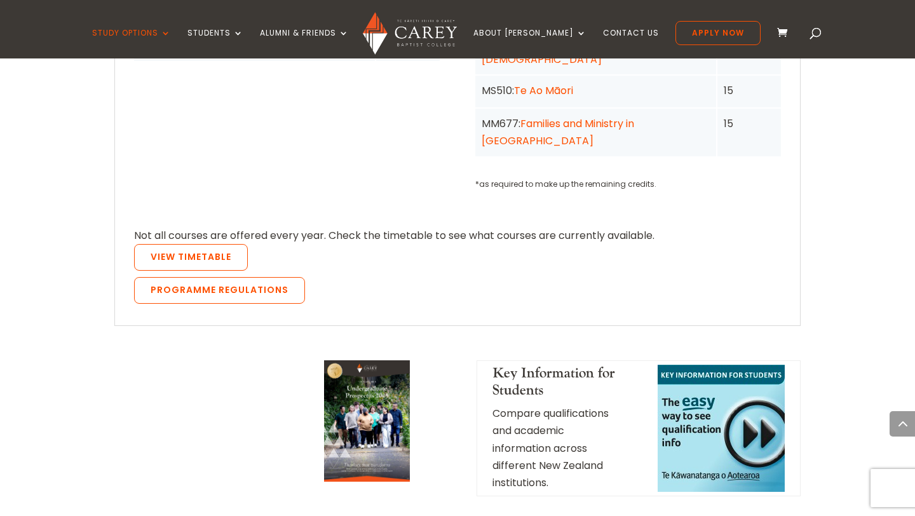
scroll to position [1358, 0]
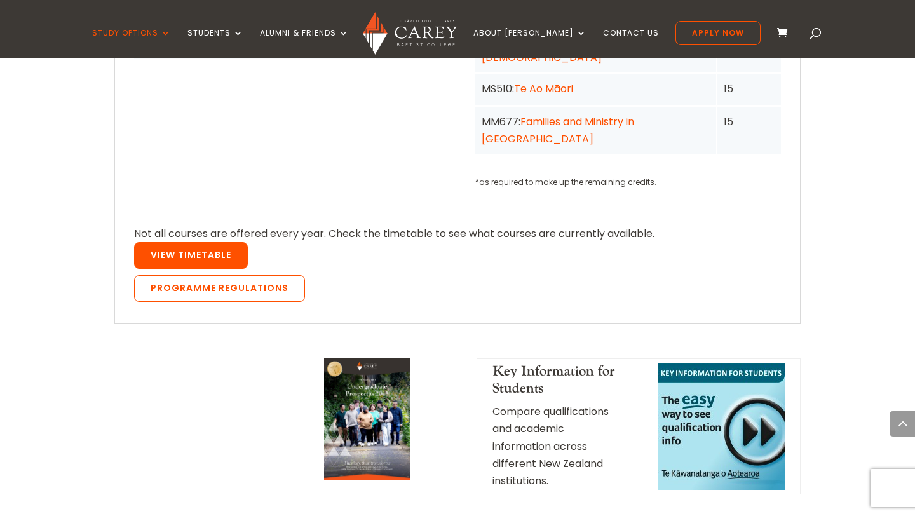
click at [185, 242] on link "View Timetable" at bounding box center [191, 255] width 114 height 27
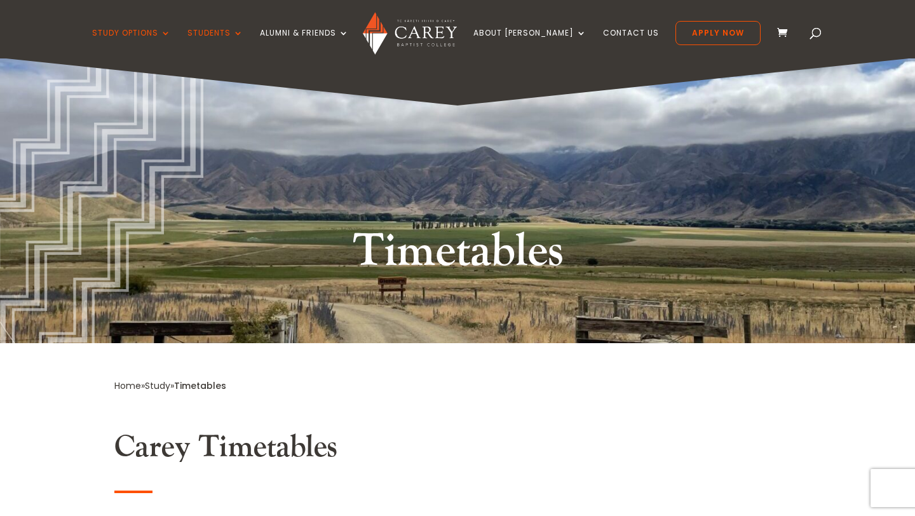
scroll to position [723, 0]
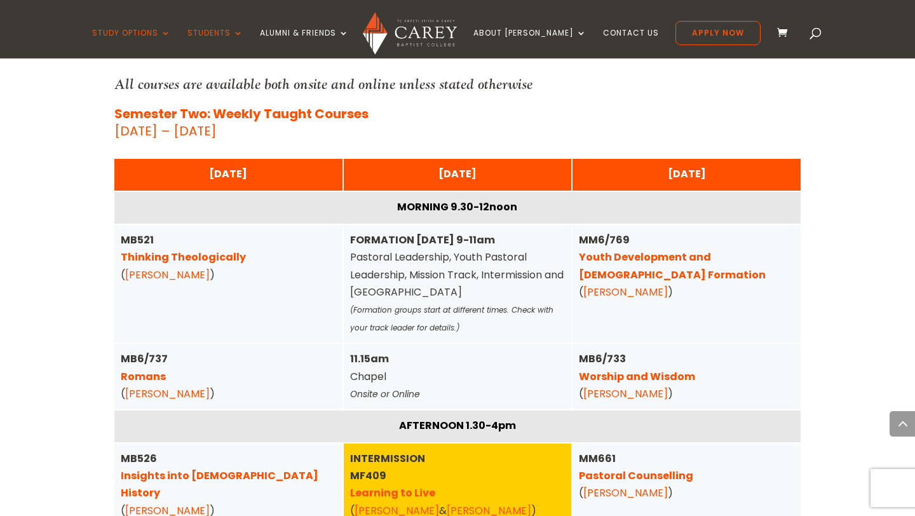
click at [149, 377] on link "Romans" at bounding box center [143, 376] width 45 height 15
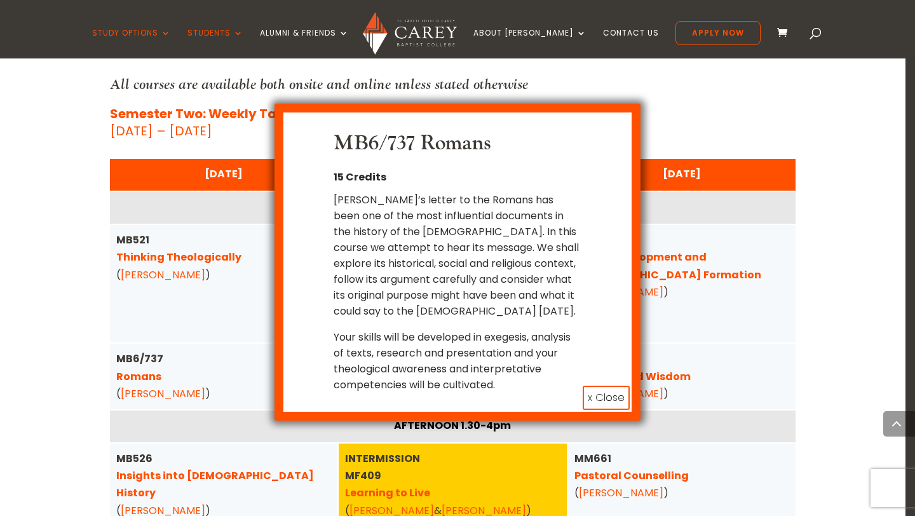
click at [42, 386] on div "MB6/737 Romans 15 Credits Paul’s letter to the Romans has been one of the most …" at bounding box center [457, 258] width 915 height 516
click at [613, 386] on button "x Close" at bounding box center [606, 398] width 47 height 24
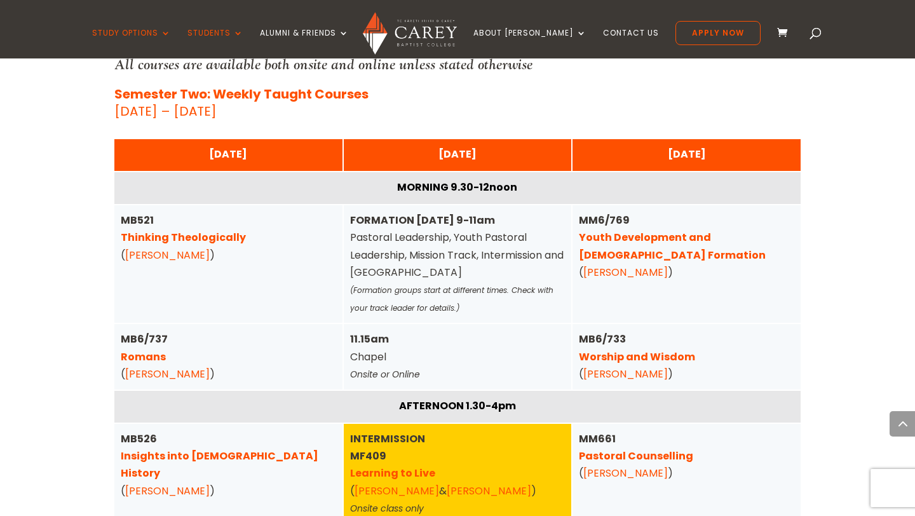
scroll to position [743, 0]
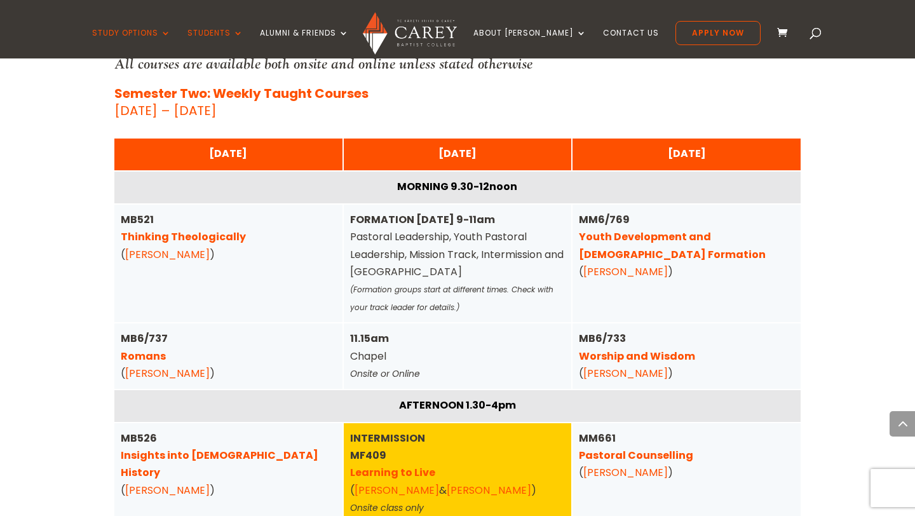
click at [206, 373] on link "Jonathan Robinson" at bounding box center [167, 373] width 85 height 15
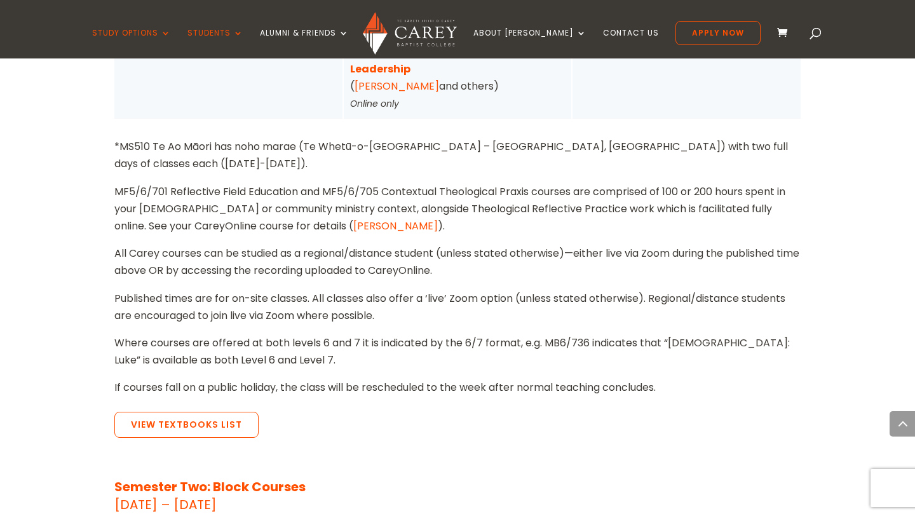
scroll to position [759, 0]
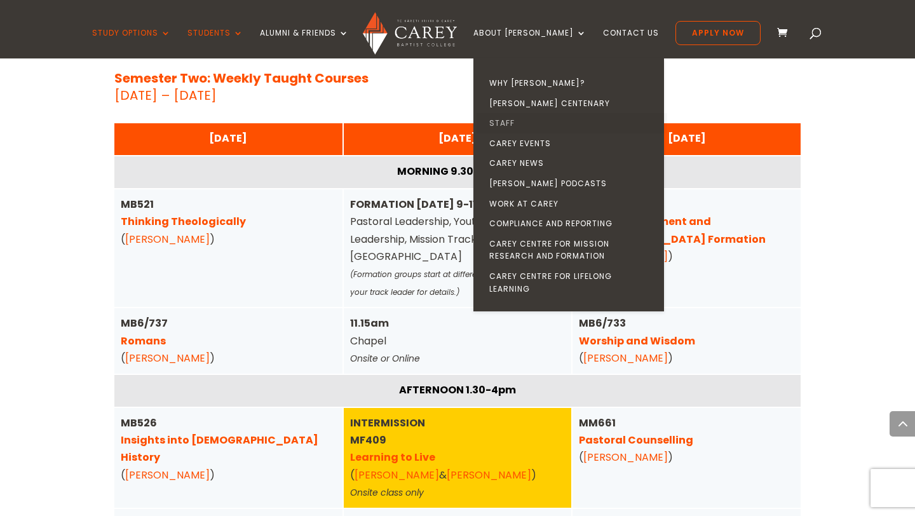
click at [529, 125] on link "Staff" at bounding box center [572, 123] width 191 height 20
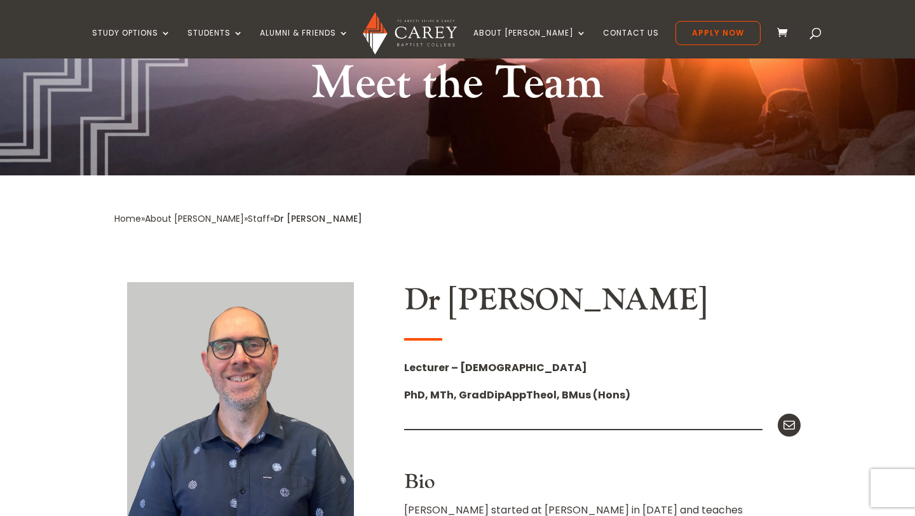
scroll to position [491, 0]
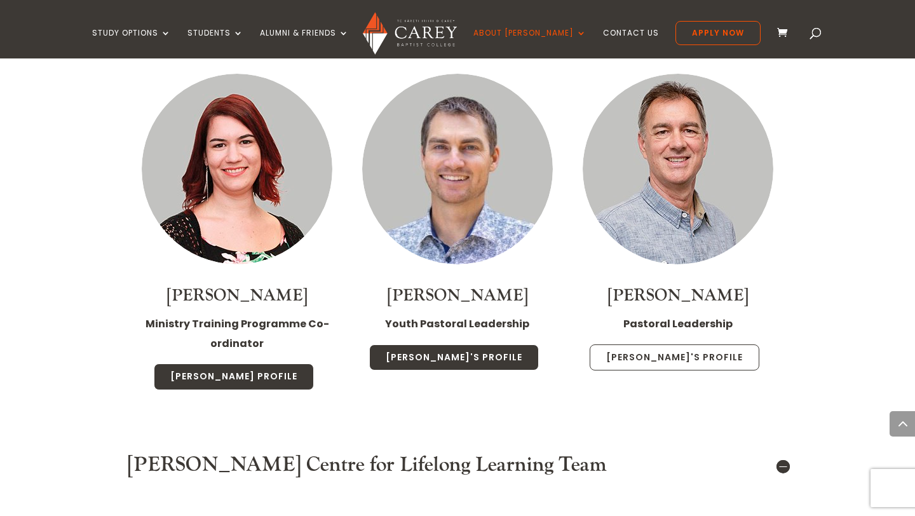
scroll to position [6173, 0]
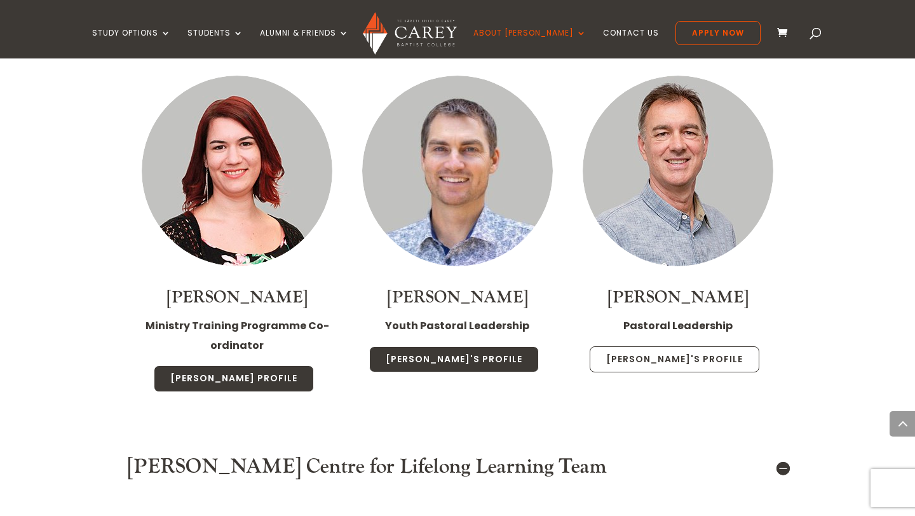
click at [675, 346] on link "[PERSON_NAME]'s Profile" at bounding box center [675, 359] width 170 height 27
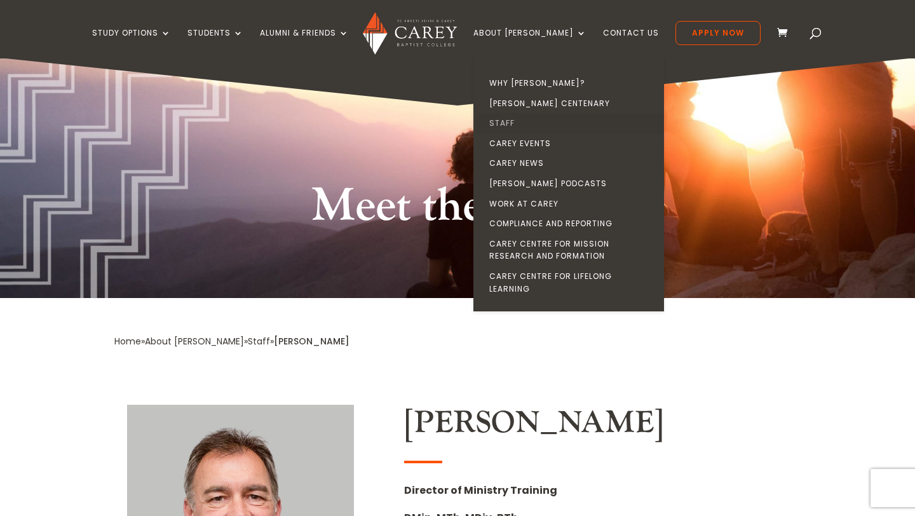
click at [522, 124] on link "Staff" at bounding box center [572, 123] width 191 height 20
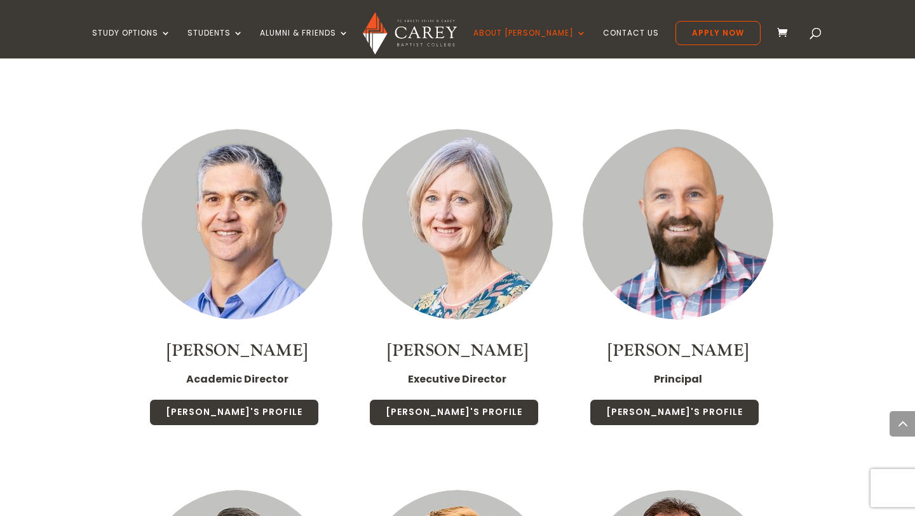
scroll to position [930, 0]
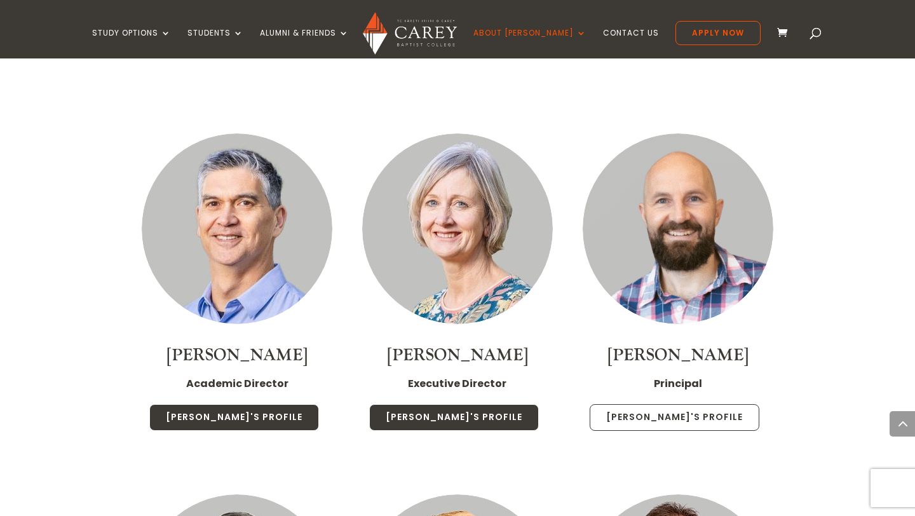
click at [695, 404] on link "Paul's Profile" at bounding box center [675, 417] width 170 height 27
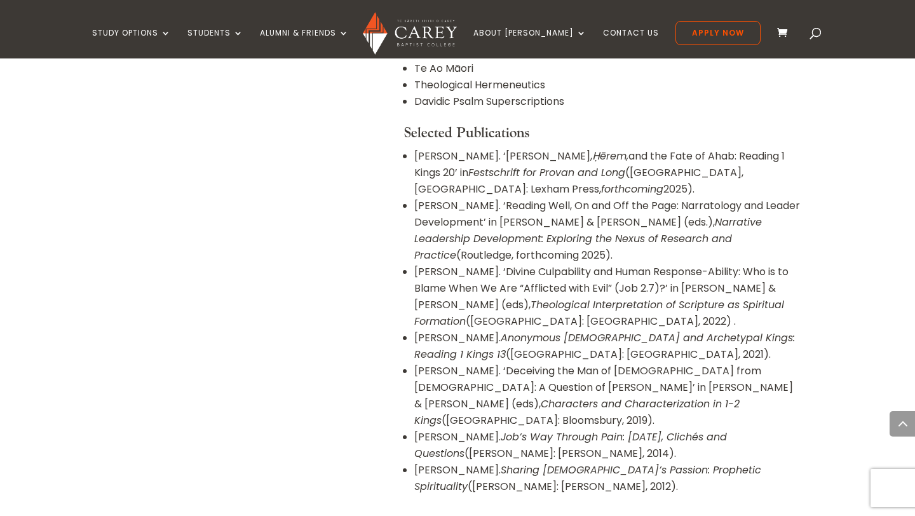
scroll to position [1205, 0]
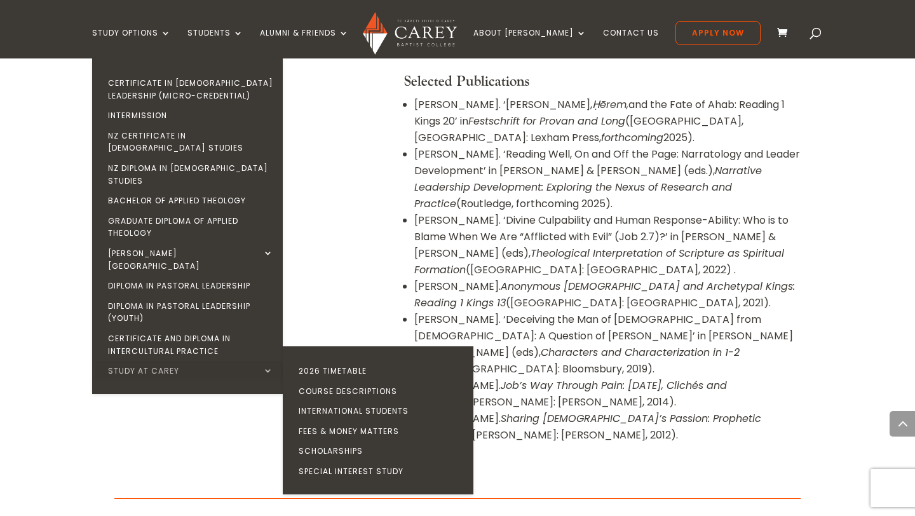
click at [166, 361] on link "Study at Carey" at bounding box center [190, 371] width 191 height 20
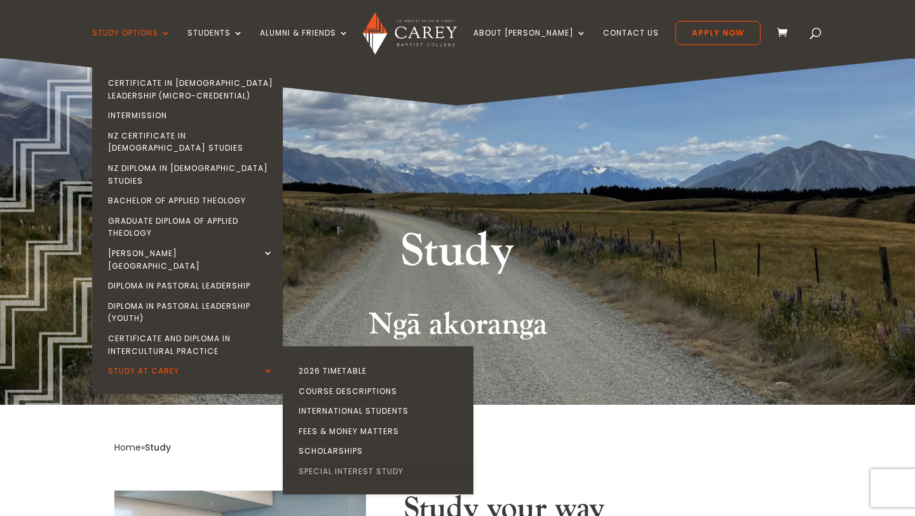
click at [369, 461] on link "Special Interest Study" at bounding box center [381, 471] width 191 height 20
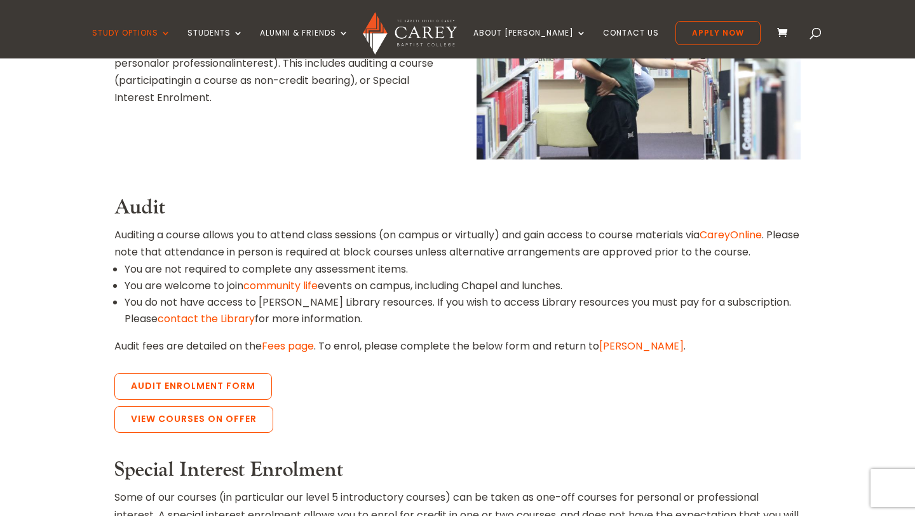
scroll to position [490, 0]
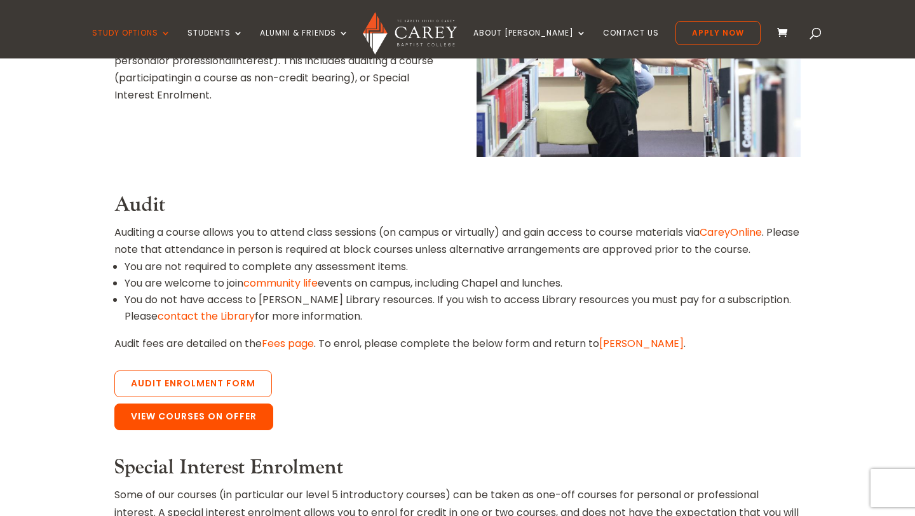
click at [159, 416] on link "View Courses on Offer" at bounding box center [193, 416] width 159 height 27
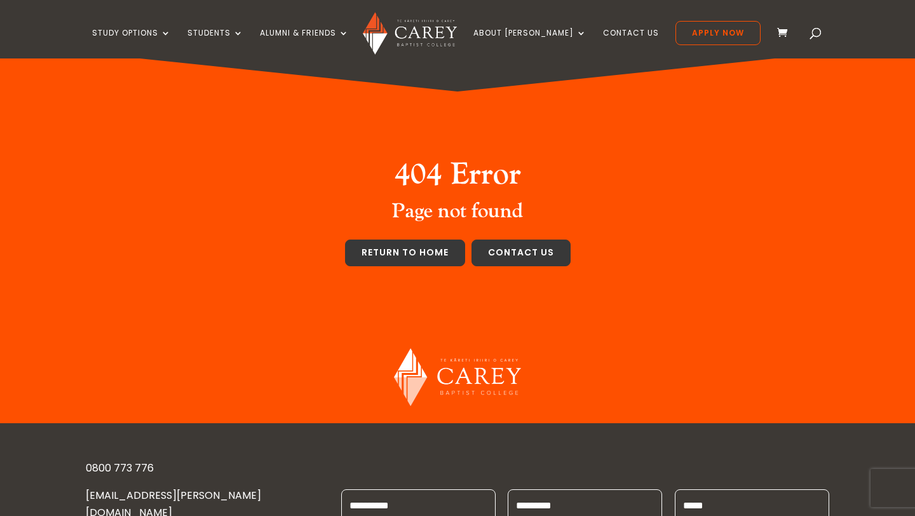
scroll to position [15, 0]
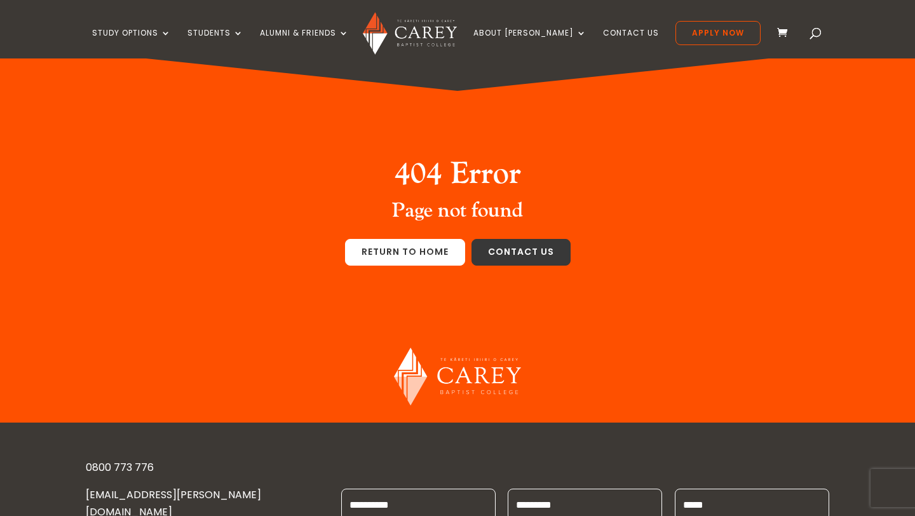
click at [410, 252] on link "Return to home" at bounding box center [405, 252] width 120 height 27
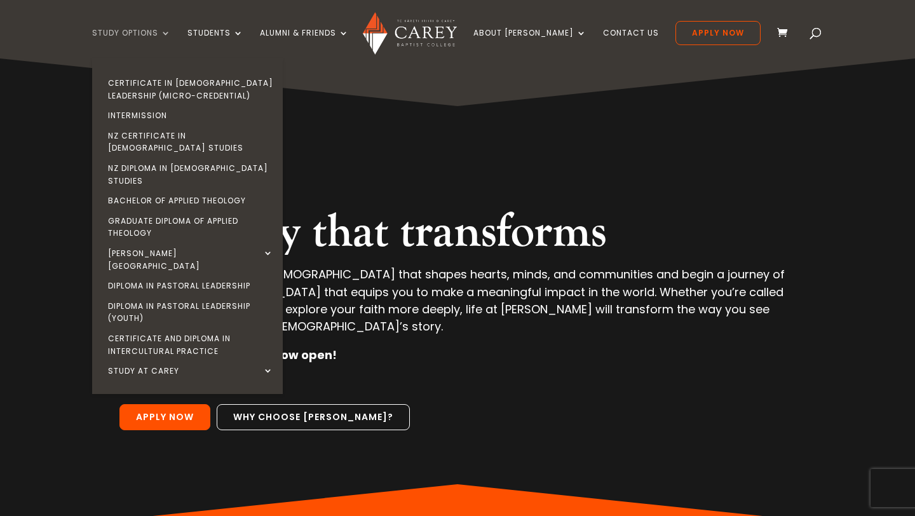
click at [152, 32] on link "Study Options" at bounding box center [131, 44] width 79 height 30
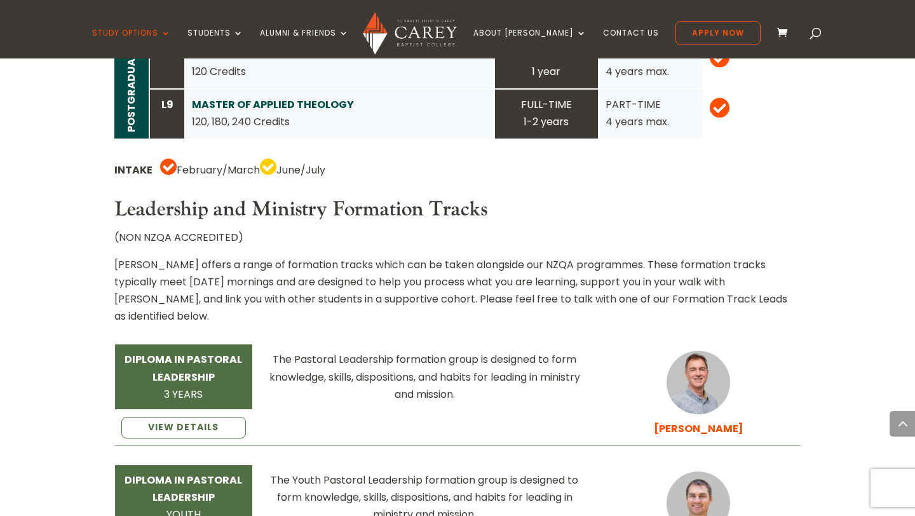
scroll to position [1650, 0]
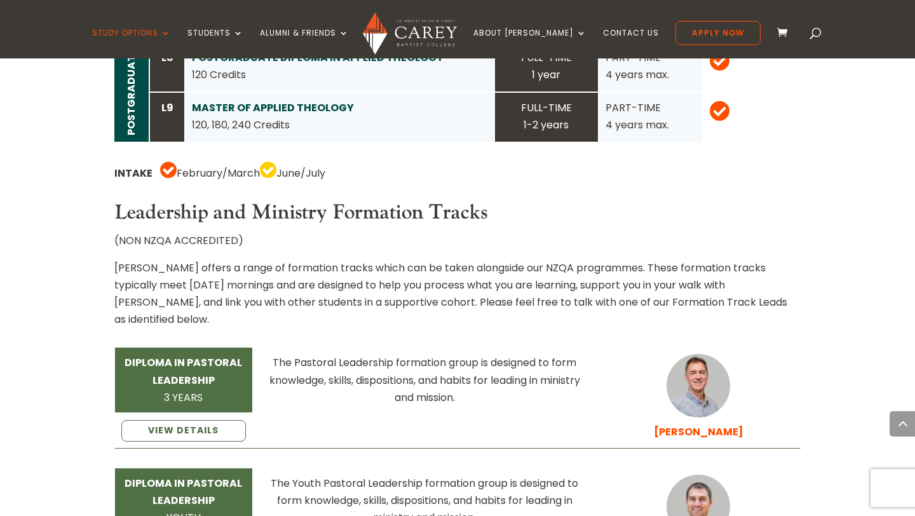
click at [558, 354] on div "The Pastoral Leadership formation group is designed to form knowledge, skills, …" at bounding box center [425, 380] width 330 height 52
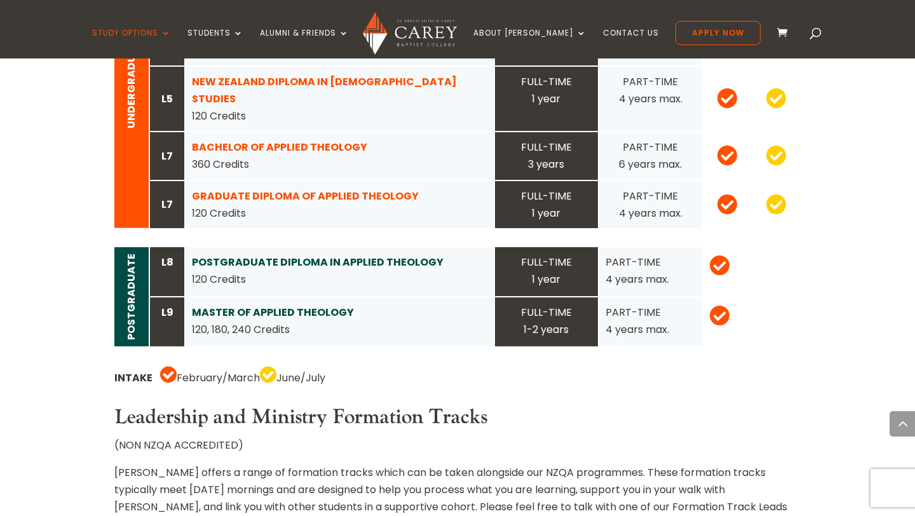
scroll to position [1516, 0]
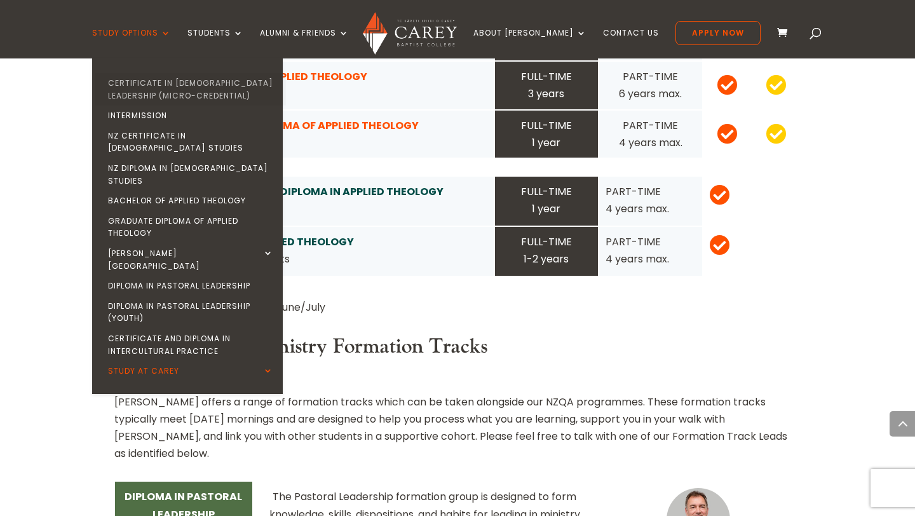
click at [175, 80] on link "Certificate in [DEMOGRAPHIC_DATA] Leadership (Micro-credential)" at bounding box center [190, 89] width 191 height 32
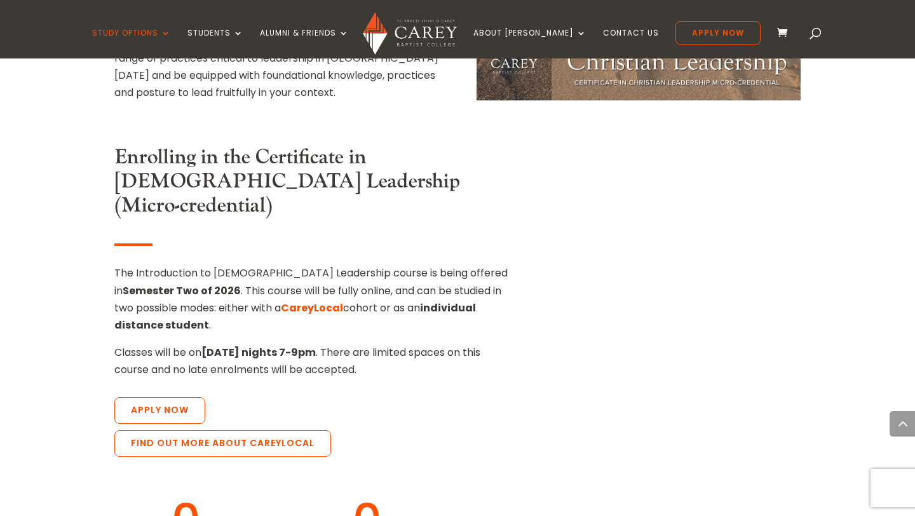
scroll to position [1168, 0]
